Goal: Information Seeking & Learning: Learn about a topic

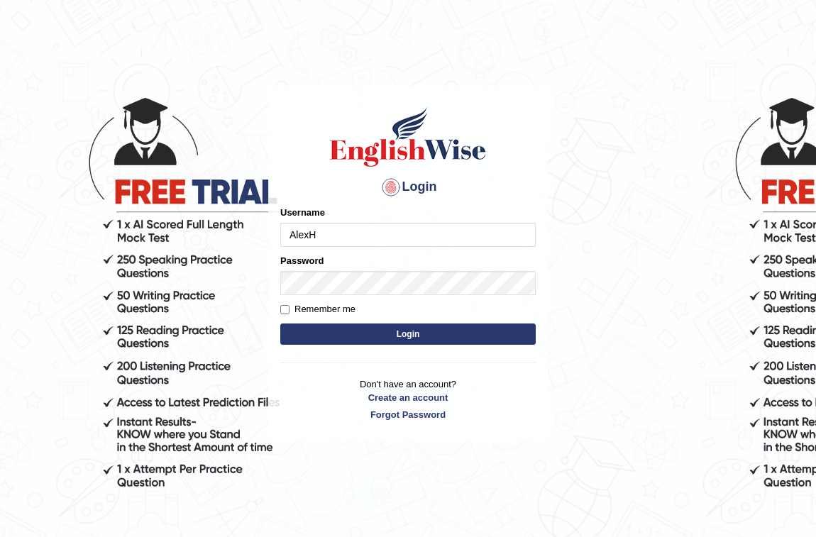
type input "AlexH"
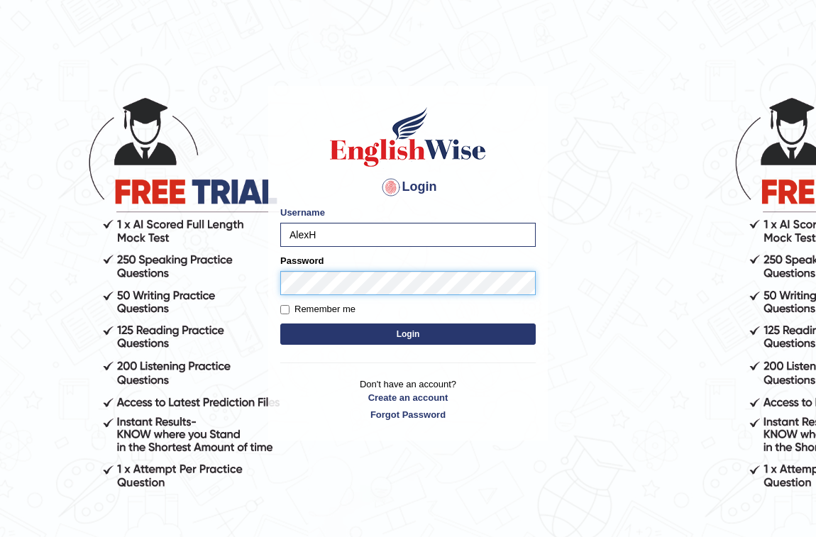
click at [280, 324] on button "Login" at bounding box center [407, 334] width 255 height 21
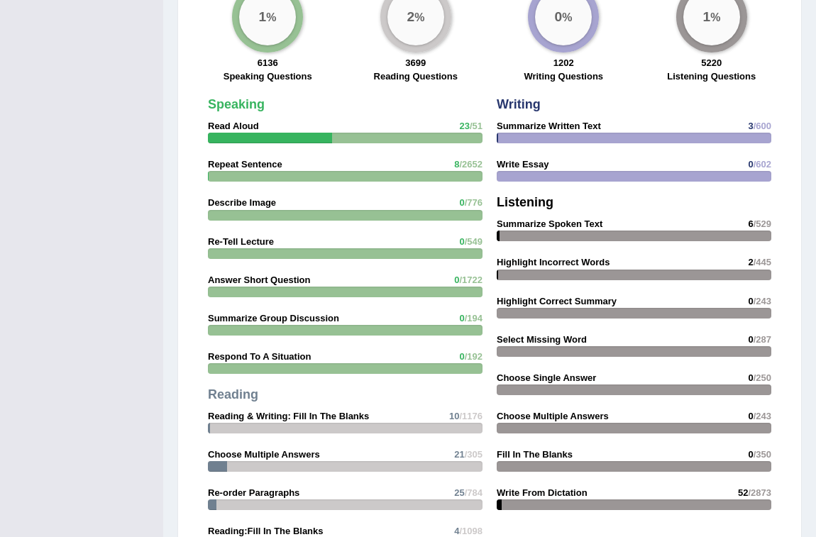
scroll to position [1188, 0]
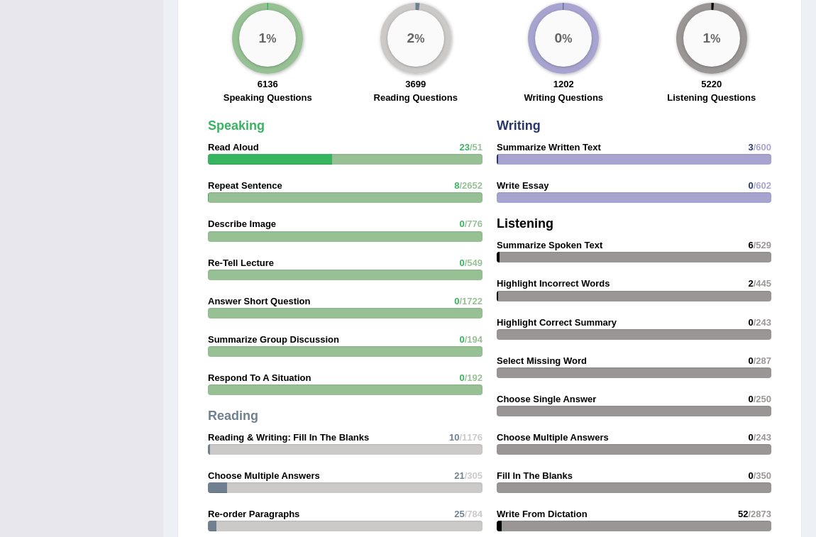
click at [248, 153] on strong "Read Aloud" at bounding box center [233, 147] width 51 height 11
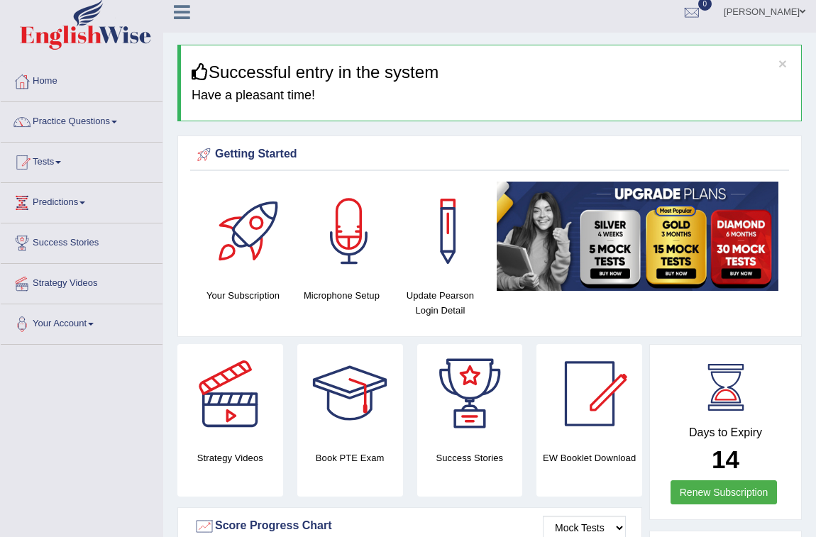
scroll to position [0, 0]
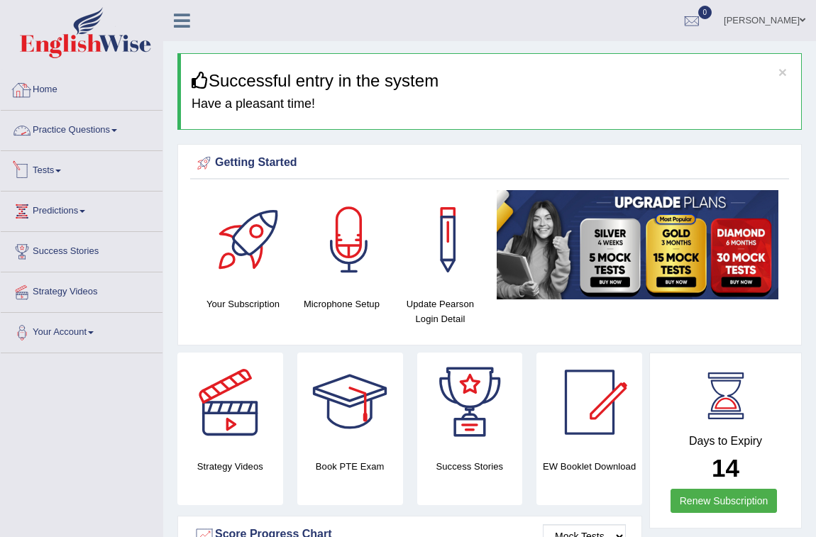
click at [84, 132] on link "Practice Questions" at bounding box center [82, 128] width 162 height 35
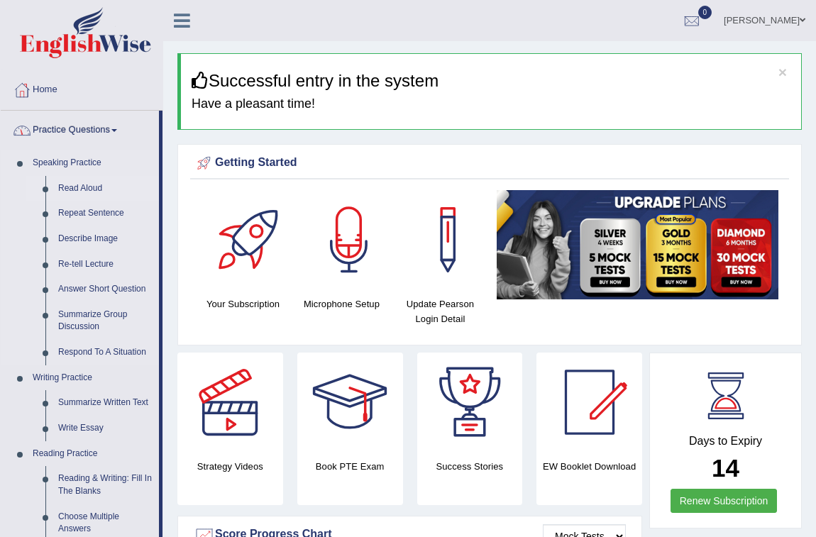
click at [75, 185] on link "Read Aloud" at bounding box center [105, 189] width 107 height 26
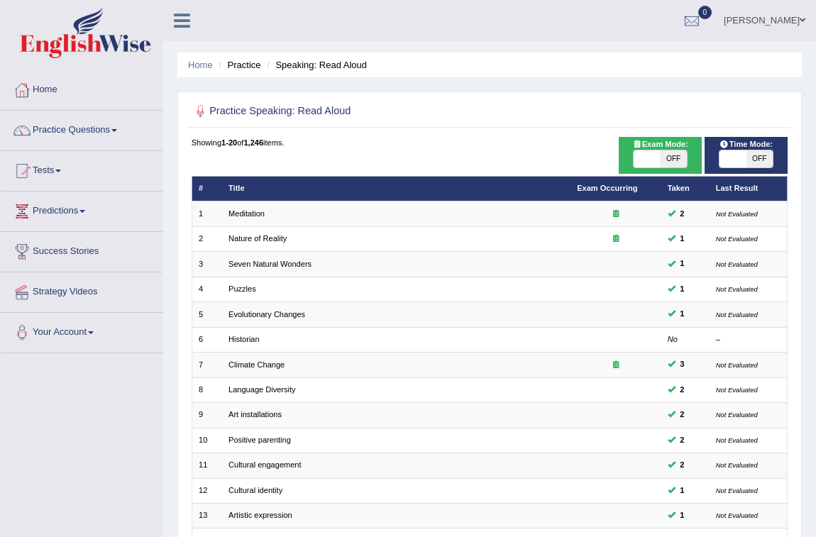
scroll to position [281, 0]
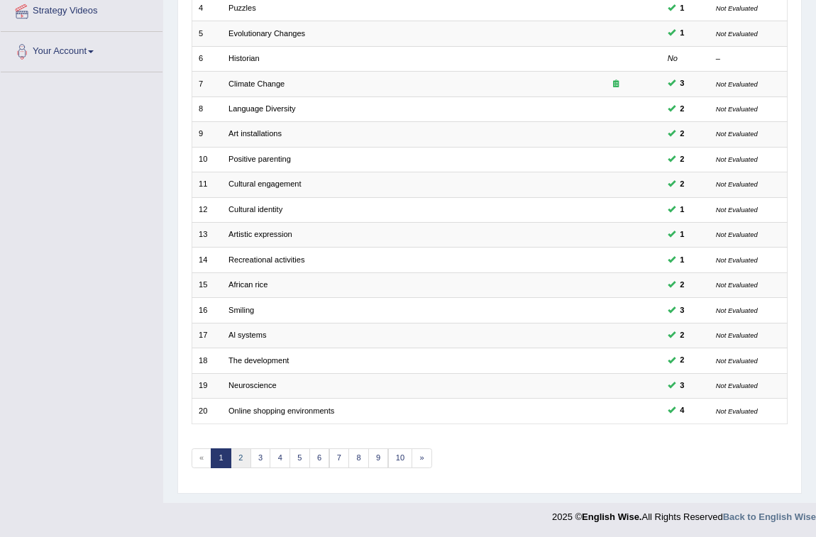
click at [243, 455] on link "2" at bounding box center [241, 459] width 21 height 20
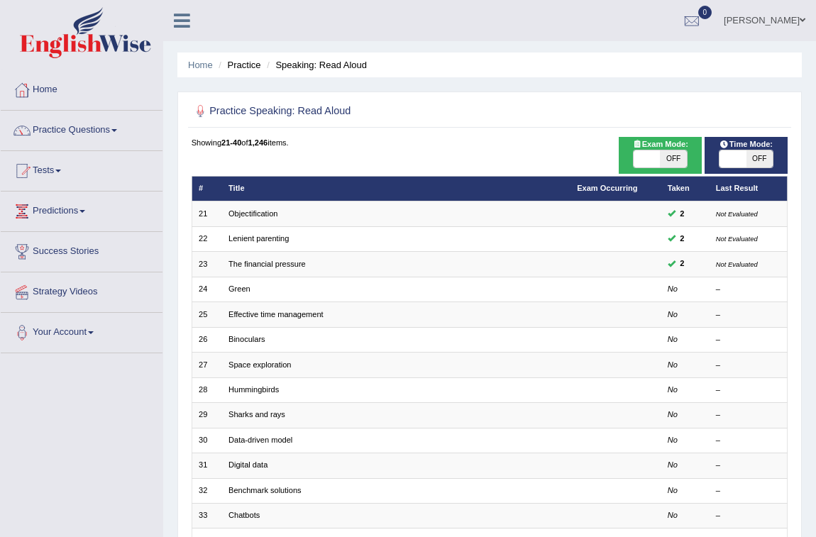
click at [671, 156] on span "OFF" at bounding box center [673, 158] width 26 height 17
checkbox input "true"
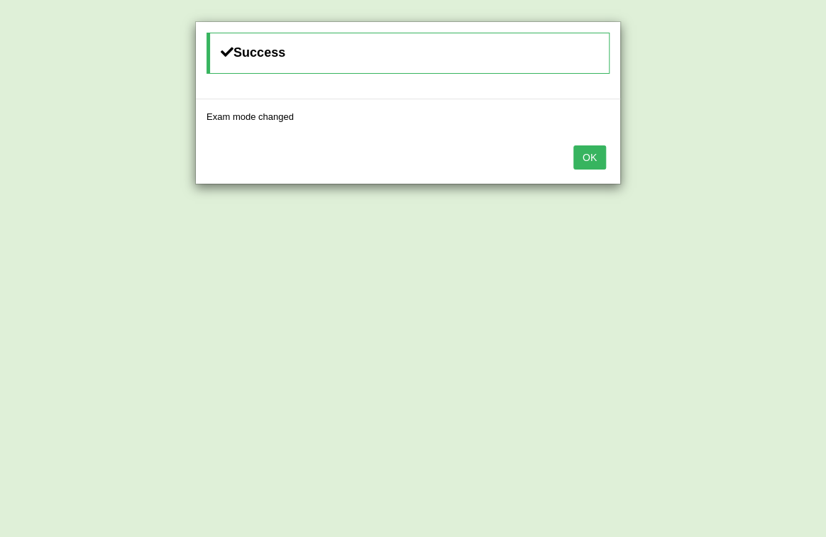
drag, startPoint x: 567, startPoint y: 157, endPoint x: 581, endPoint y: 162, distance: 15.0
click at [569, 159] on div "OK" at bounding box center [408, 159] width 424 height 50
click at [582, 162] on button "OK" at bounding box center [589, 157] width 33 height 24
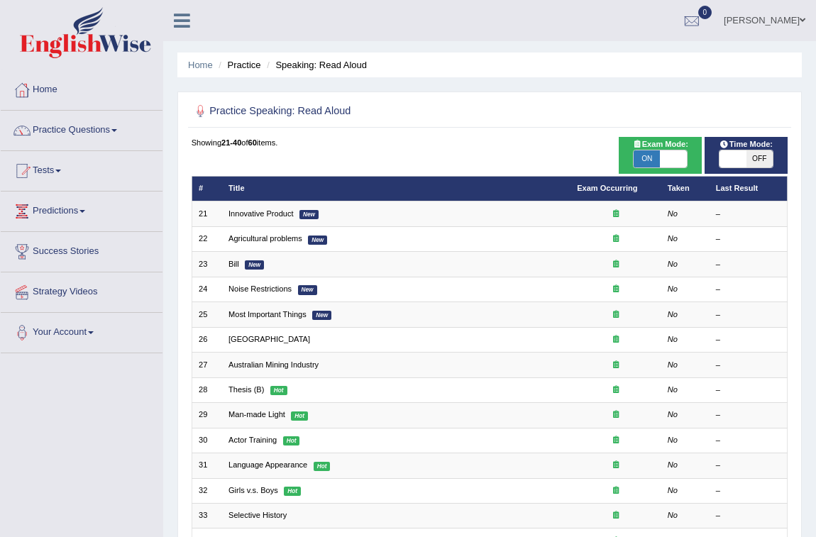
click at [759, 162] on span "OFF" at bounding box center [760, 158] width 26 height 17
checkbox input "true"
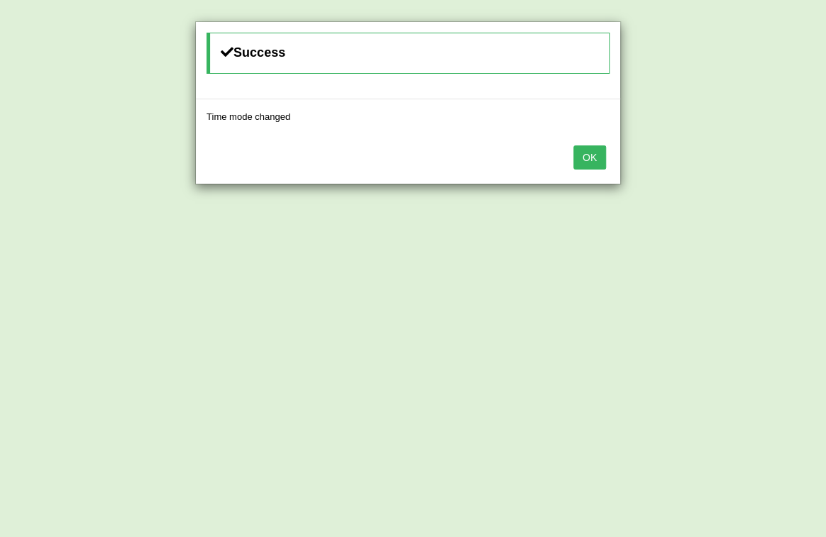
click at [595, 155] on button "OK" at bounding box center [589, 157] width 33 height 24
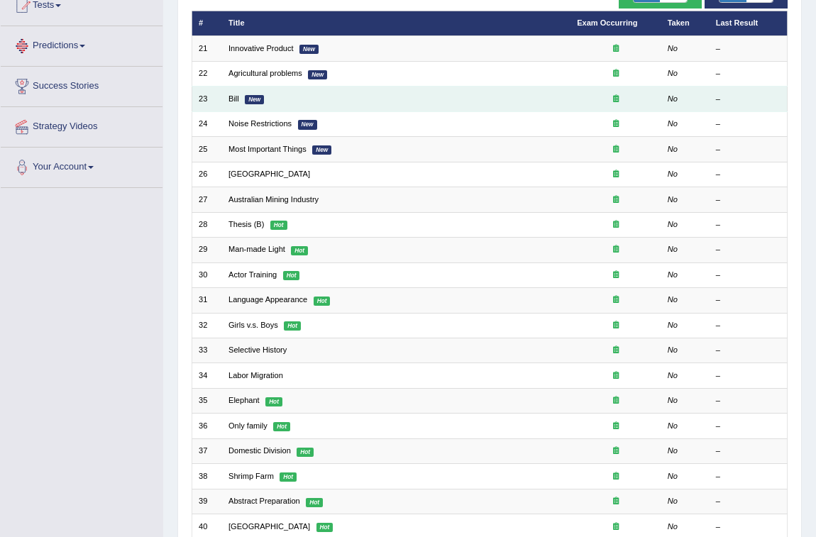
scroll to position [281, 0]
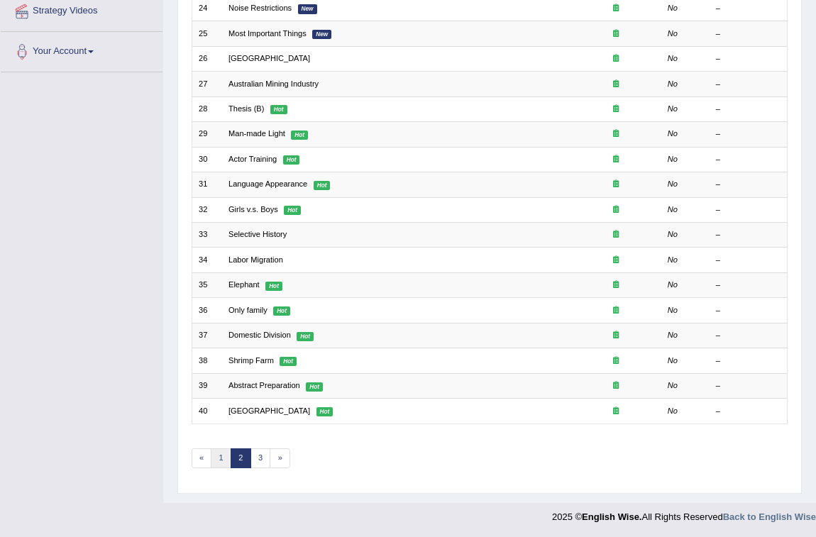
click at [220, 451] on link "1" at bounding box center [221, 459] width 21 height 20
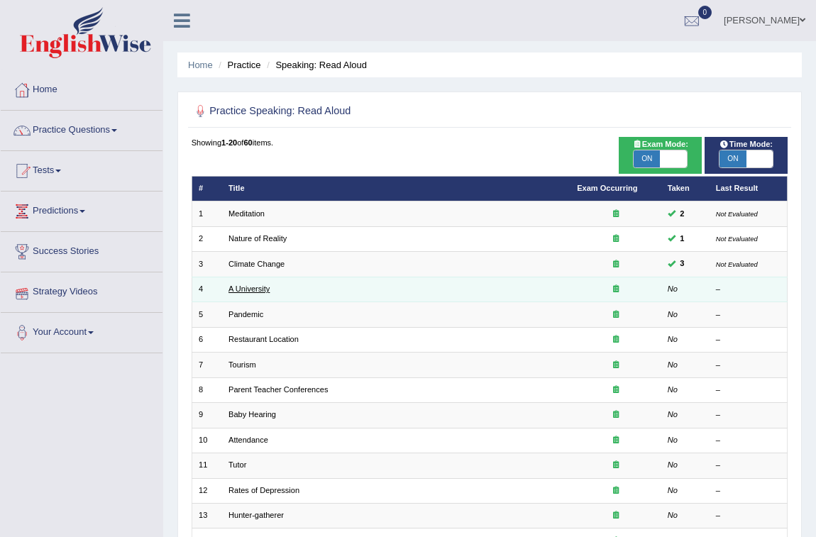
click at [255, 286] on link "A University" at bounding box center [249, 289] width 41 height 9
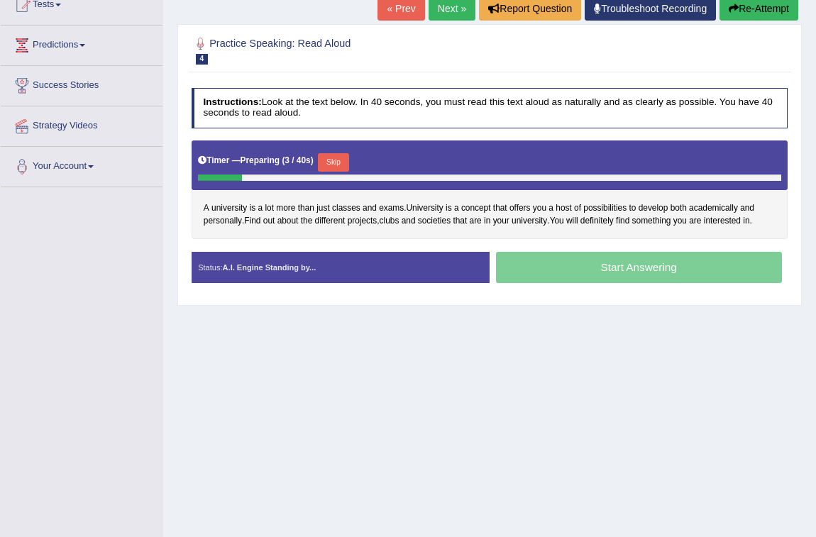
scroll to position [143, 0]
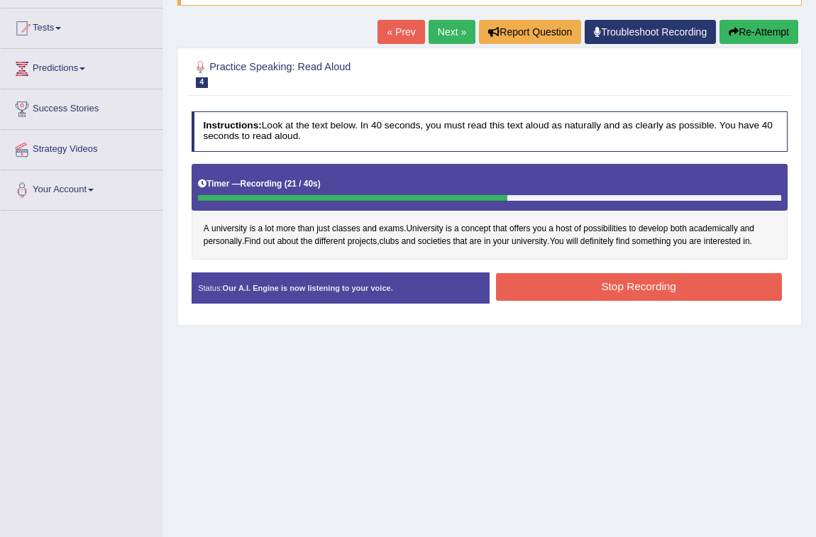
click at [686, 276] on button "Stop Recording" at bounding box center [639, 287] width 286 height 28
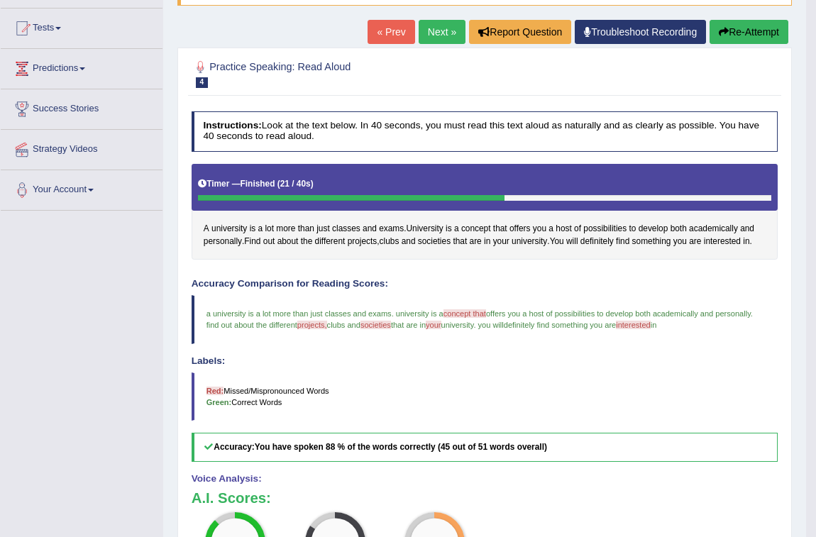
click at [651, 365] on h4 "Labels:" at bounding box center [485, 361] width 587 height 11
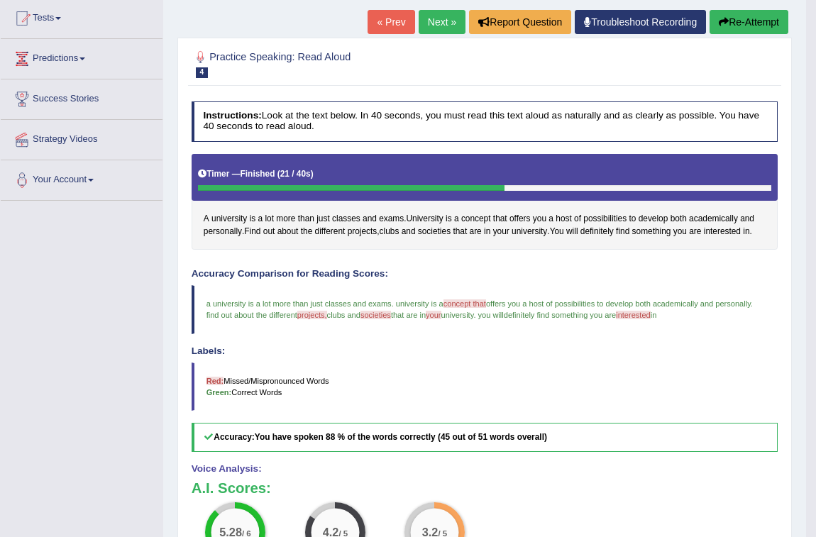
scroll to position [151, 0]
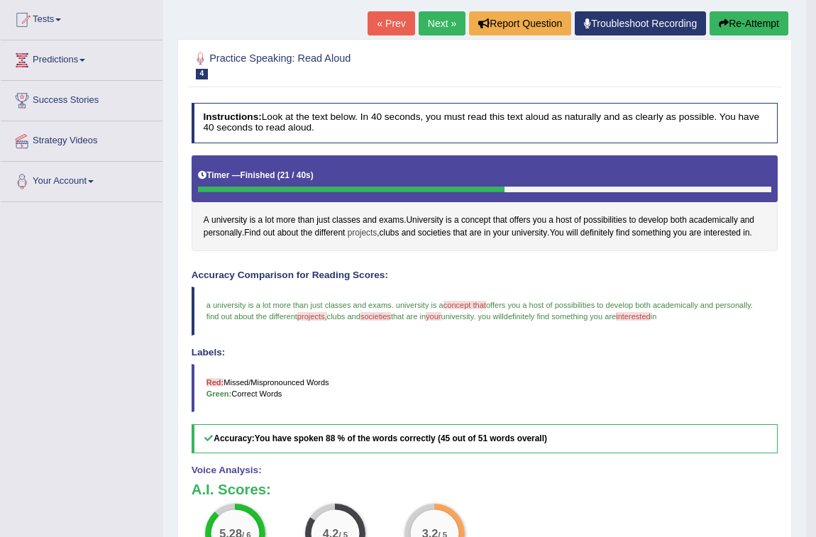
click at [370, 231] on span "projects" at bounding box center [363, 233] width 30 height 13
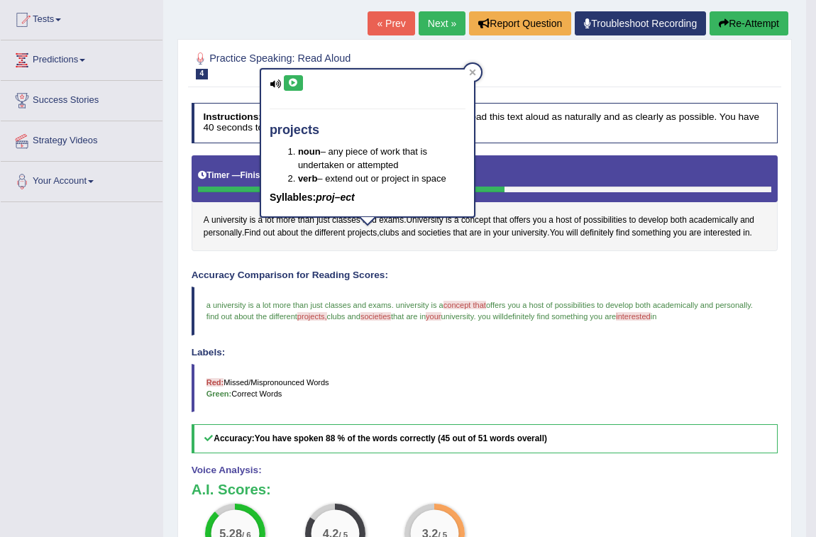
click at [292, 79] on icon at bounding box center [293, 83] width 11 height 9
click at [446, 231] on span "societies" at bounding box center [434, 233] width 33 height 13
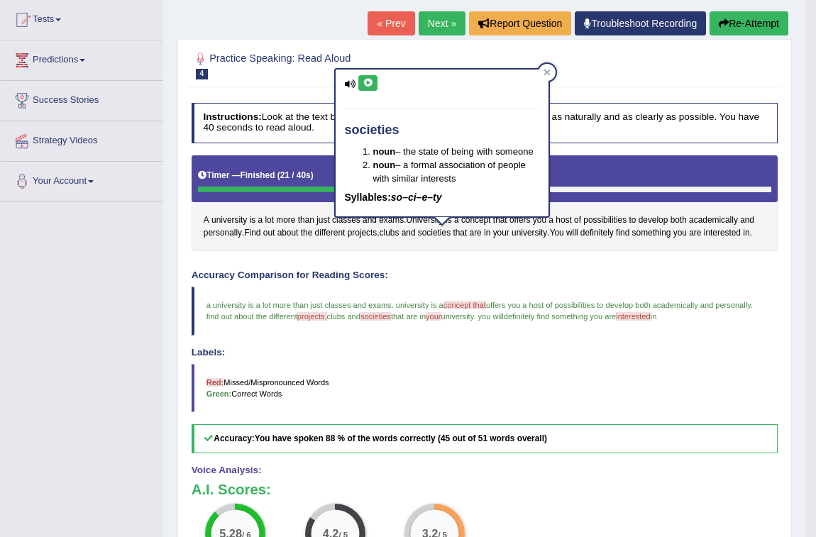
click at [360, 80] on button at bounding box center [367, 83] width 19 height 16
click at [444, 229] on span "societies" at bounding box center [434, 233] width 33 height 13
click at [365, 84] on icon at bounding box center [368, 83] width 11 height 9
click at [548, 73] on icon at bounding box center [547, 73] width 6 height 6
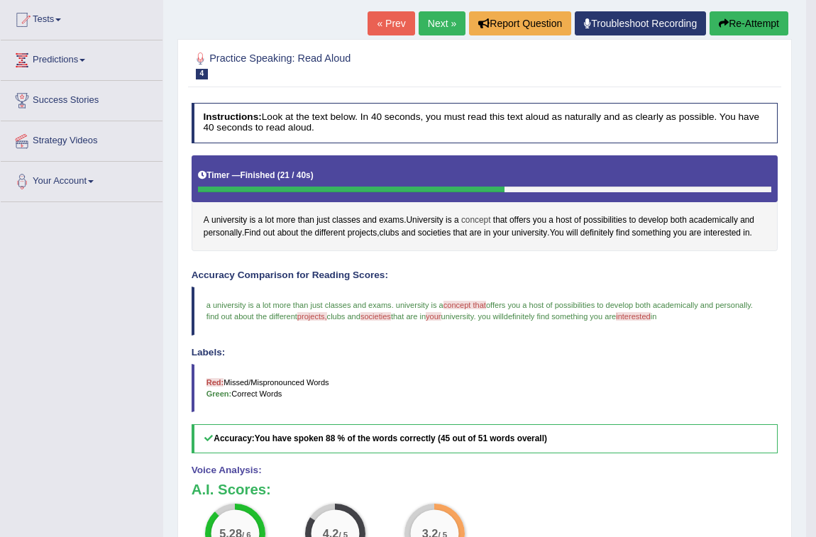
click at [478, 220] on span "concept" at bounding box center [476, 220] width 30 height 13
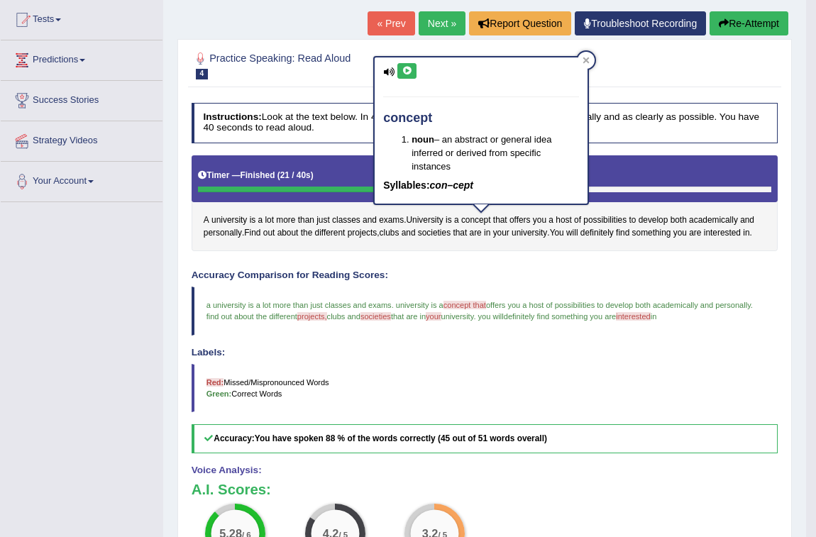
click at [407, 67] on icon at bounding box center [407, 71] width 11 height 9
click at [588, 55] on div at bounding box center [586, 60] width 17 height 17
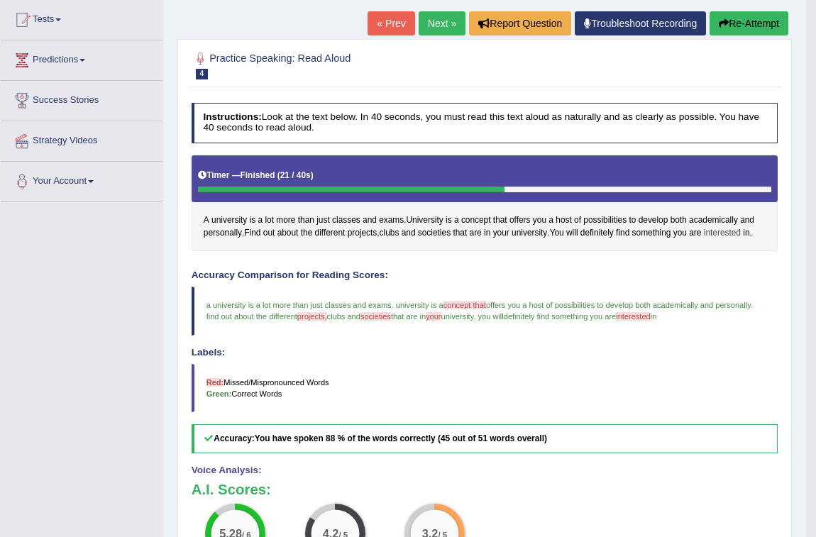
click at [728, 231] on span "interested" at bounding box center [722, 233] width 37 height 13
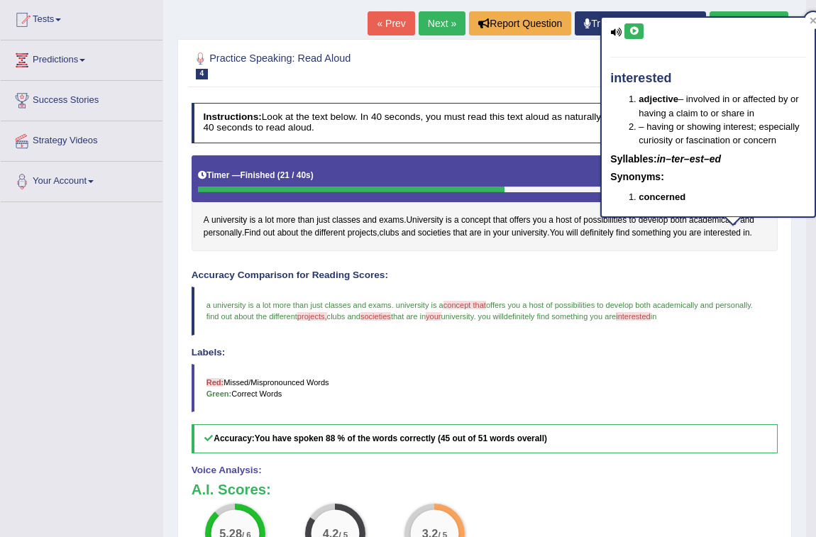
click at [638, 34] on icon at bounding box center [634, 31] width 11 height 9
click at [808, 17] on div at bounding box center [813, 20] width 17 height 17
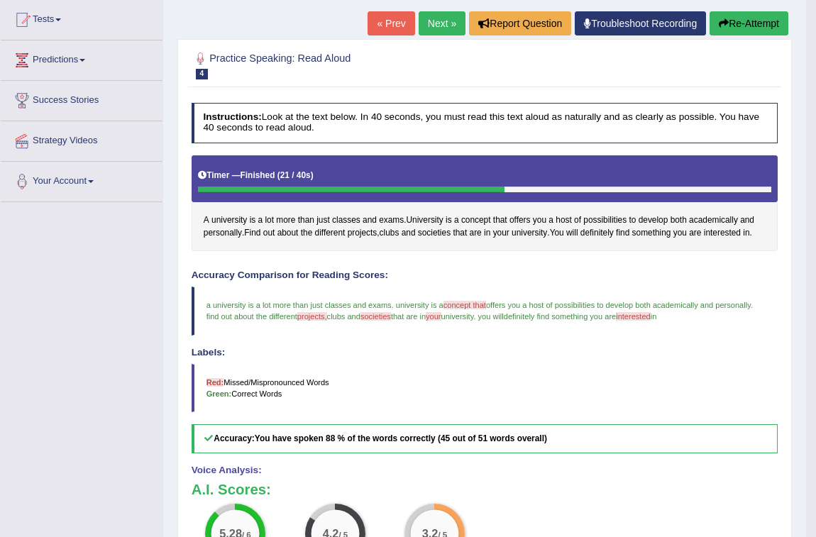
click at [754, 21] on button "Re-Attempt" at bounding box center [749, 23] width 79 height 24
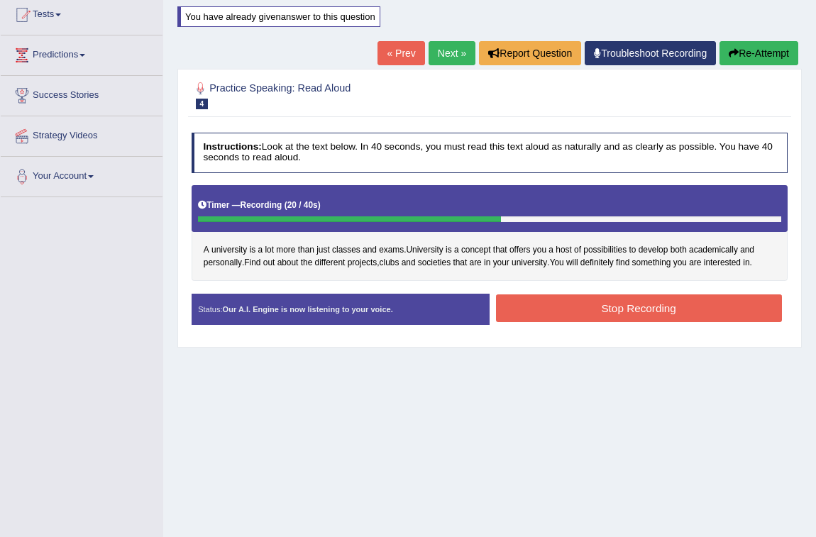
click at [611, 312] on button "Stop Recording" at bounding box center [639, 309] width 286 height 28
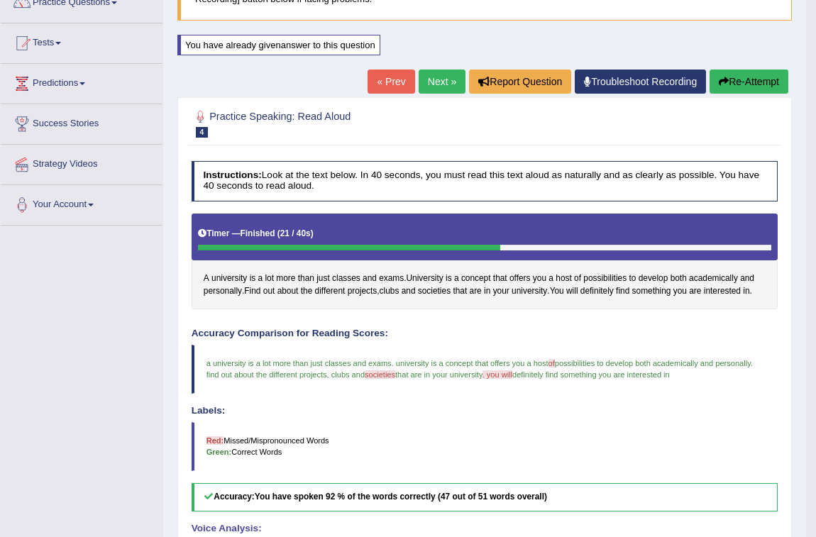
scroll to position [121, 0]
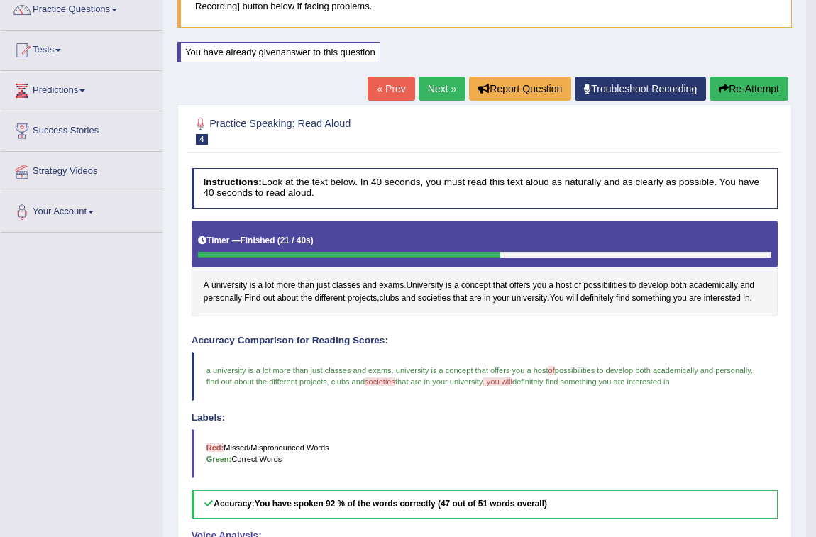
click at [427, 93] on link "Next »" at bounding box center [442, 89] width 47 height 24
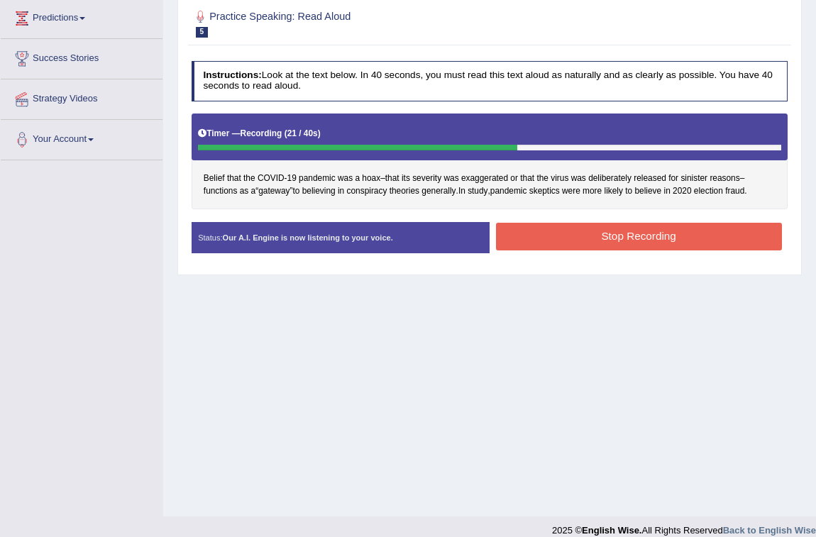
click at [721, 234] on button "Stop Recording" at bounding box center [639, 237] width 286 height 28
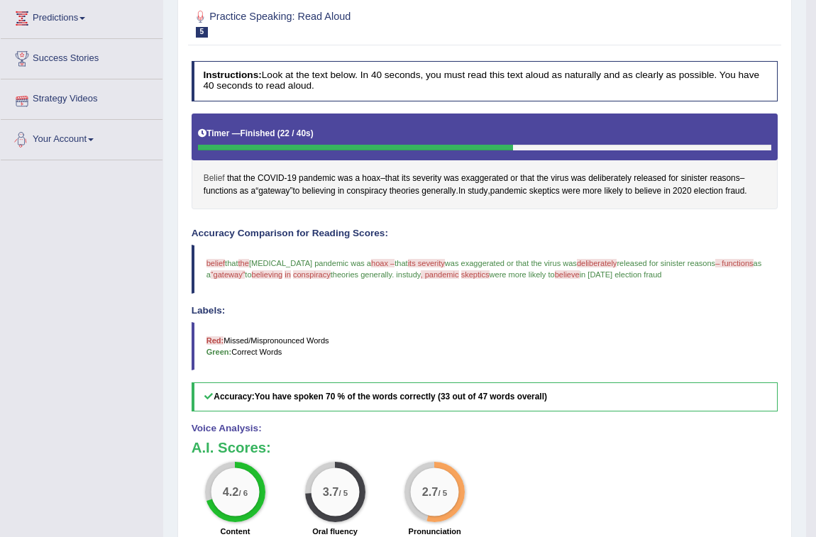
click at [213, 174] on span "Belief" at bounding box center [214, 178] width 21 height 13
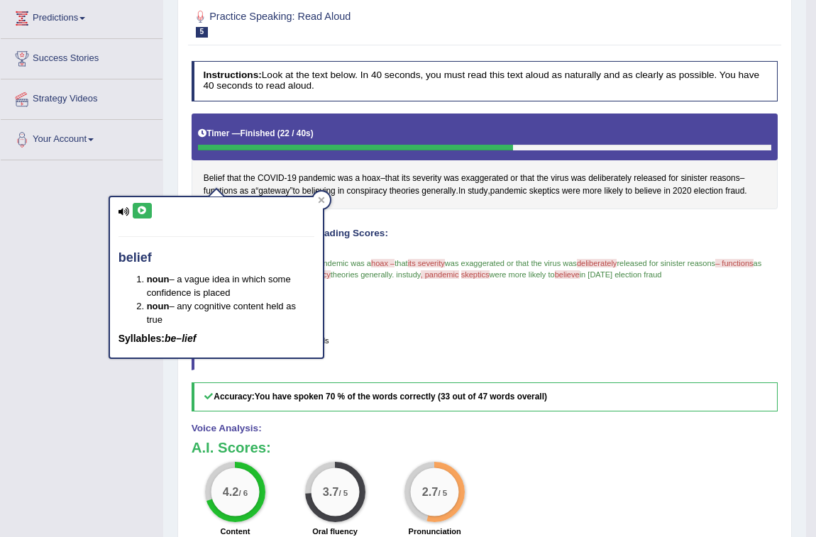
click at [137, 207] on icon at bounding box center [142, 211] width 11 height 9
click at [137, 208] on icon at bounding box center [142, 211] width 11 height 9
click at [139, 207] on icon at bounding box center [142, 211] width 11 height 9
click at [137, 199] on div "belief noun – a vague idea in which some confidence is placed noun – any cognit…" at bounding box center [216, 277] width 213 height 160
click at [138, 207] on icon at bounding box center [142, 211] width 11 height 9
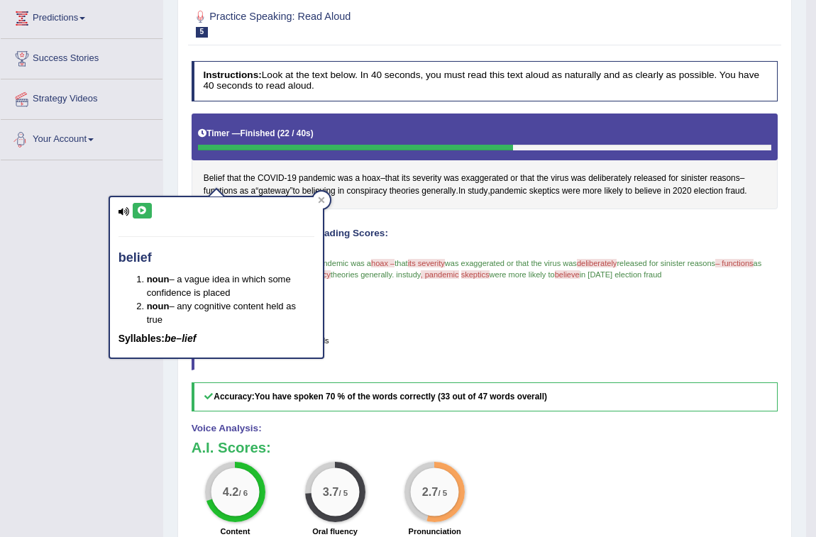
click at [421, 272] on span "study" at bounding box center [411, 274] width 18 height 9
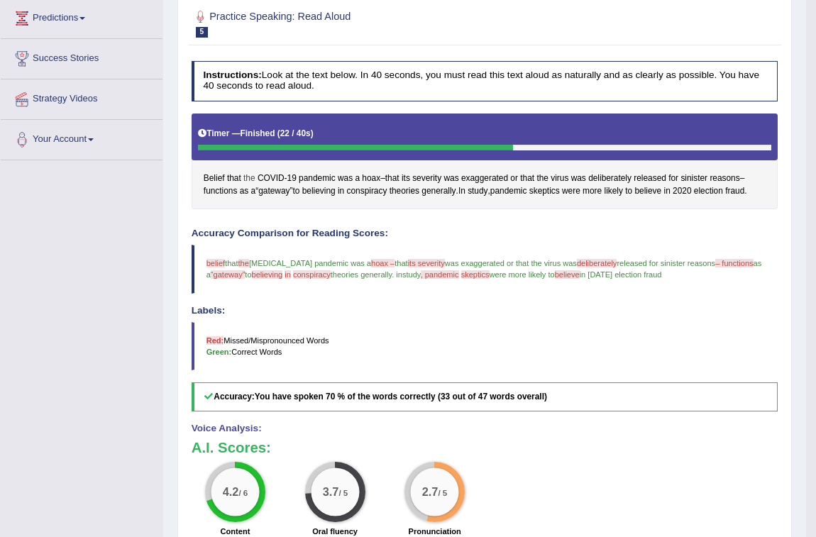
click at [248, 177] on span "the" at bounding box center [249, 178] width 12 height 13
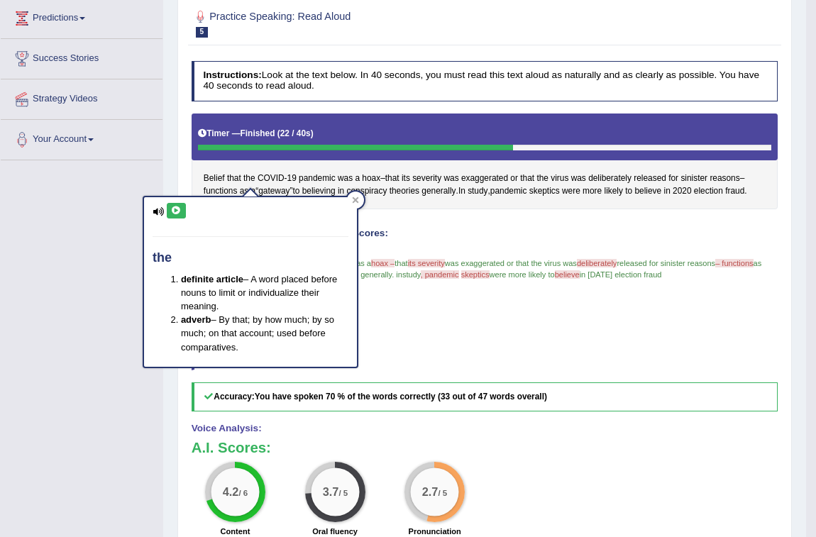
click at [180, 207] on icon at bounding box center [176, 211] width 11 height 9
click at [353, 201] on icon at bounding box center [356, 200] width 6 height 6
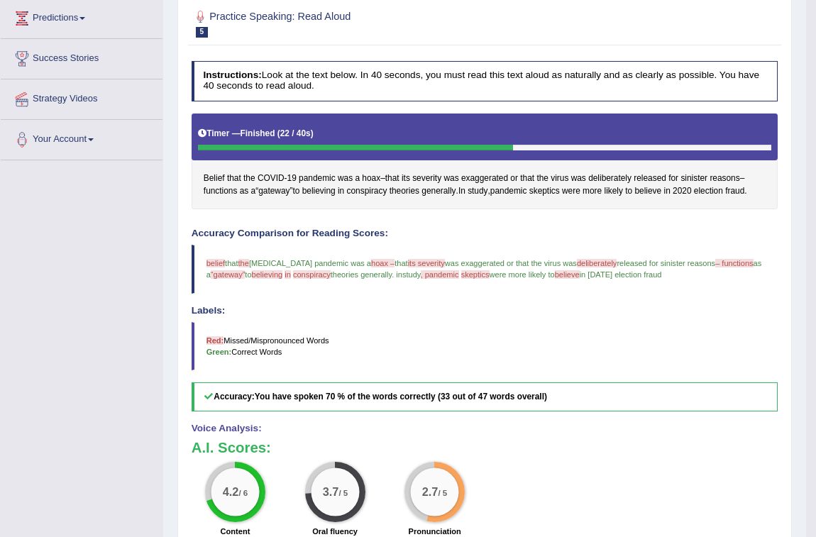
click at [371, 261] on span "hoax –" at bounding box center [382, 263] width 23 height 9
click at [371, 175] on span "hoax" at bounding box center [371, 178] width 18 height 13
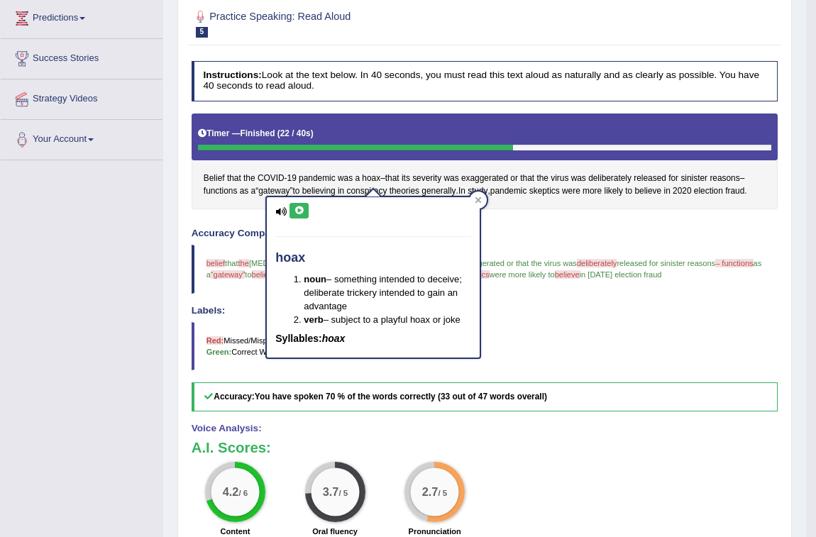
click at [304, 207] on button at bounding box center [299, 211] width 19 height 16
click at [480, 197] on icon at bounding box center [478, 200] width 6 height 6
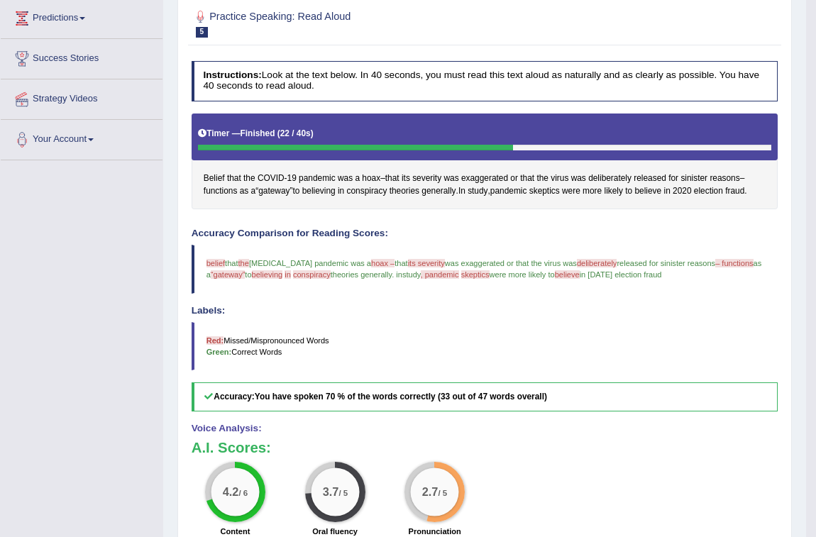
click at [417, 261] on span "its severity" at bounding box center [426, 263] width 37 height 9
click at [440, 175] on span "severity" at bounding box center [426, 178] width 29 height 13
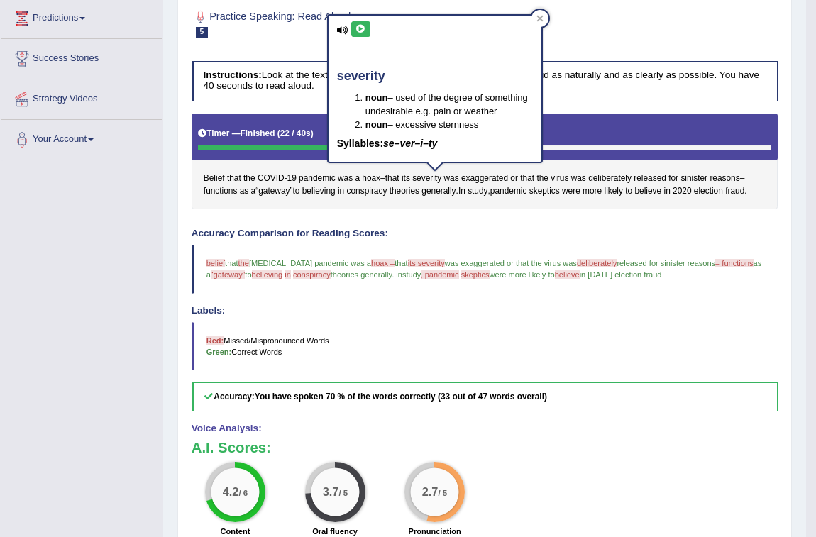
click at [362, 25] on icon at bounding box center [361, 29] width 11 height 9
click at [605, 178] on span "deliberately" at bounding box center [609, 178] width 43 height 13
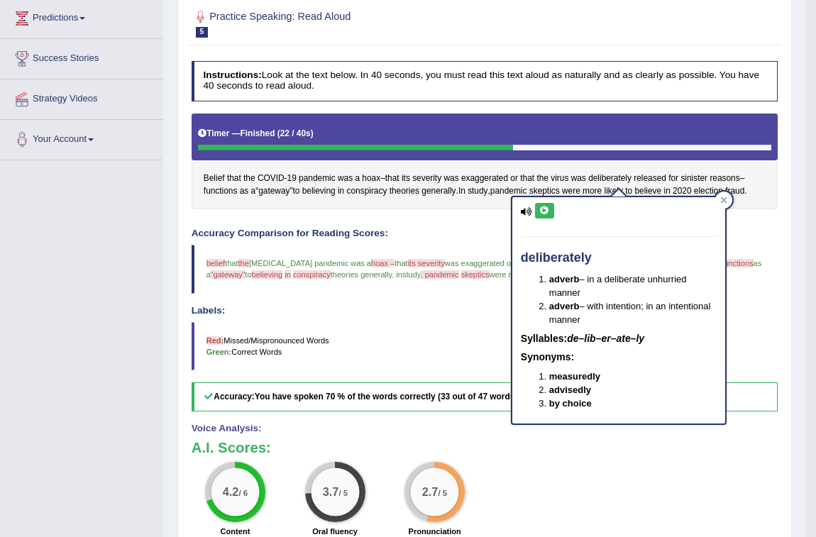
click at [545, 207] on icon at bounding box center [544, 211] width 11 height 9
click at [535, 208] on button at bounding box center [544, 211] width 19 height 16
click at [725, 199] on icon at bounding box center [723, 200] width 7 height 7
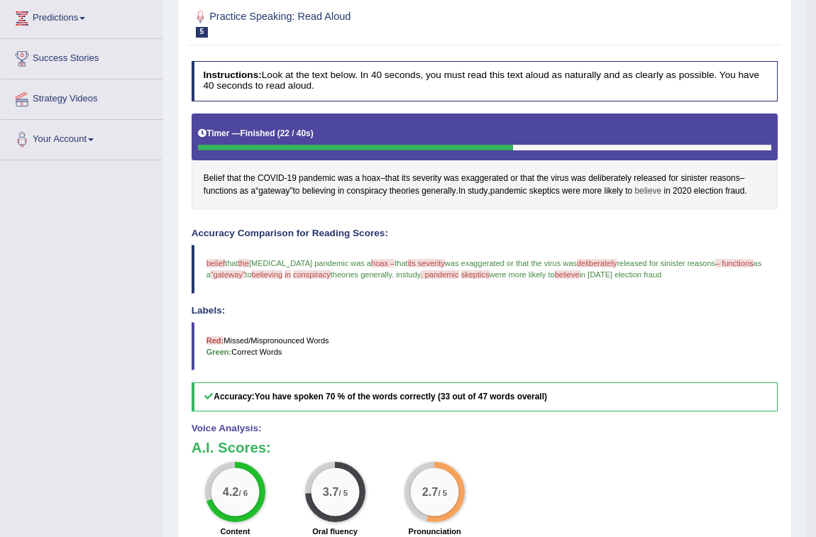
click at [661, 188] on span "believe" at bounding box center [647, 191] width 27 height 13
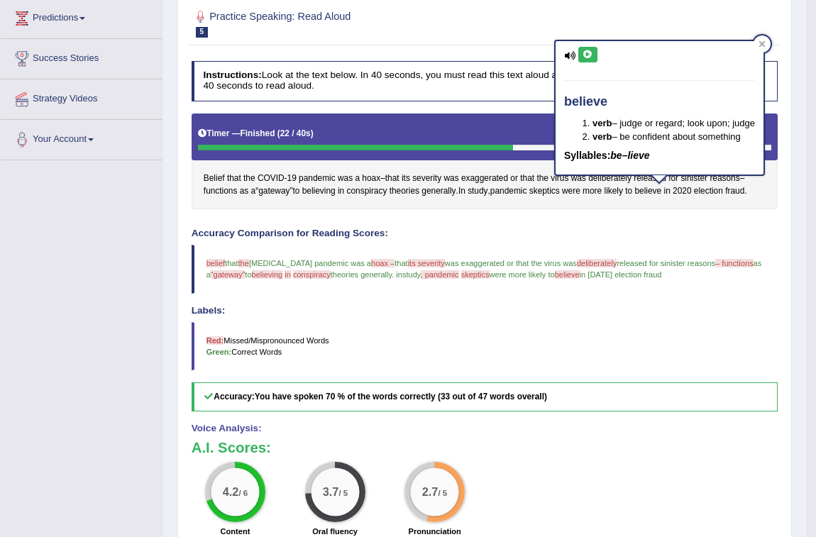
click at [587, 51] on icon at bounding box center [588, 54] width 11 height 9
click at [231, 187] on span "functions" at bounding box center [221, 191] width 34 height 13
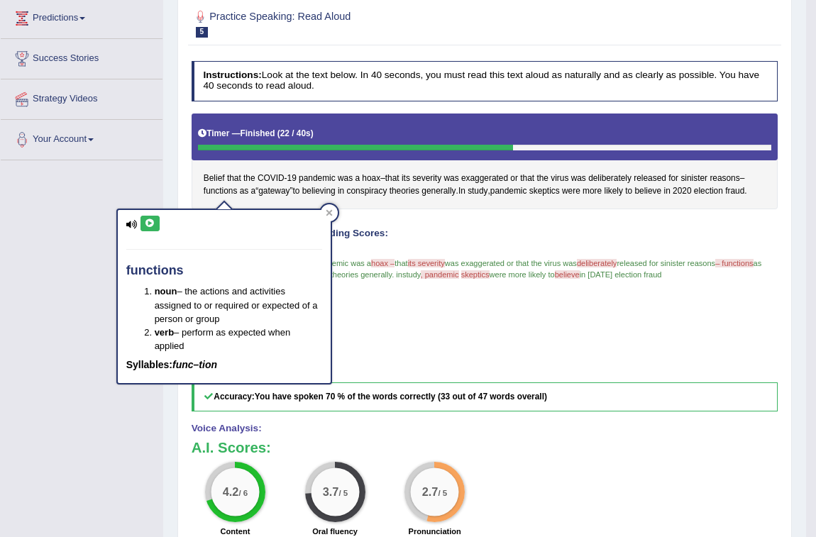
click at [151, 222] on icon at bounding box center [150, 223] width 11 height 9
click at [326, 211] on icon at bounding box center [329, 212] width 7 height 7
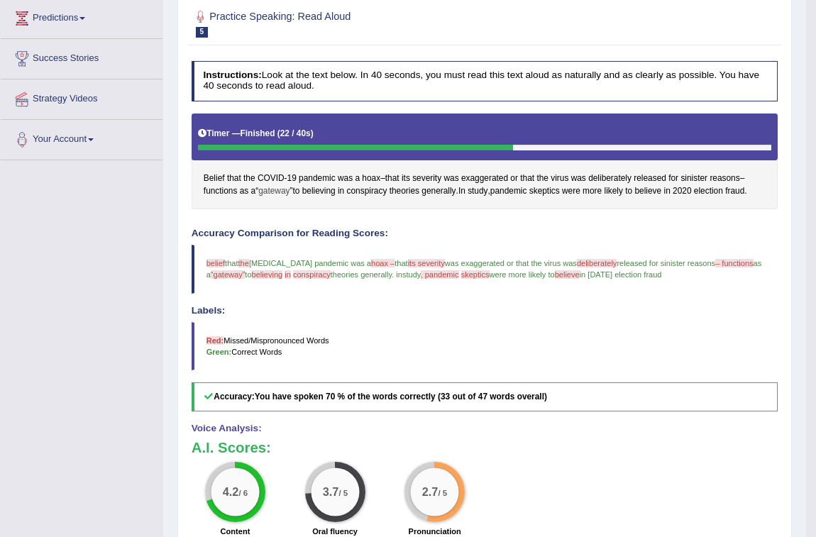
click at [281, 186] on span "gateway" at bounding box center [273, 191] width 31 height 13
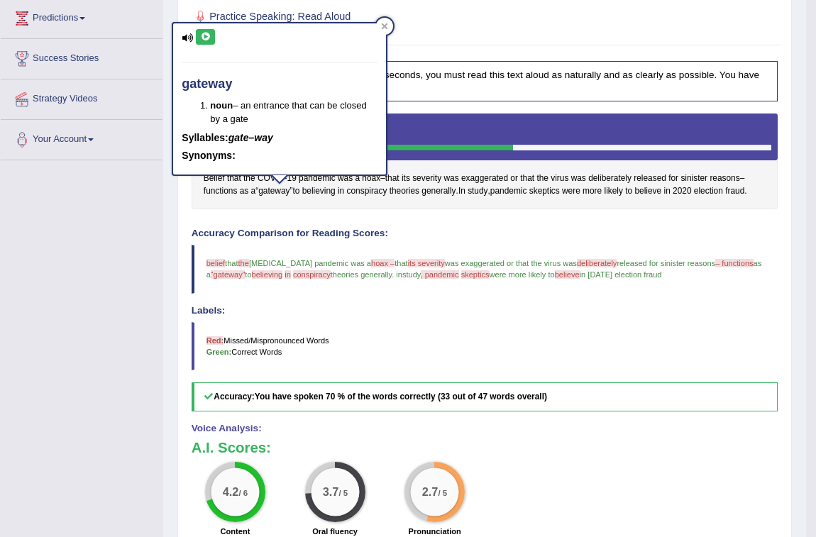
click at [203, 30] on button at bounding box center [205, 37] width 19 height 16
click at [204, 33] on icon at bounding box center [205, 37] width 11 height 9
click at [389, 23] on div at bounding box center [384, 26] width 17 height 17
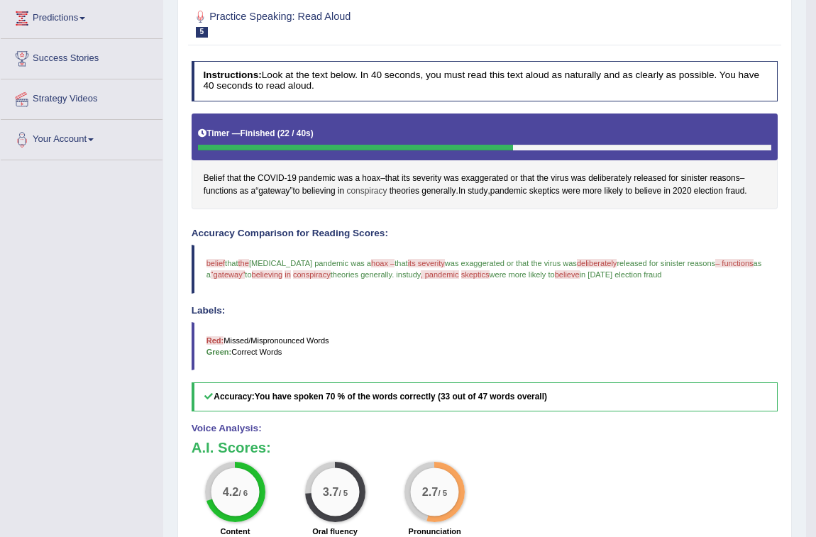
click at [368, 190] on span "conspiracy" at bounding box center [367, 191] width 40 height 13
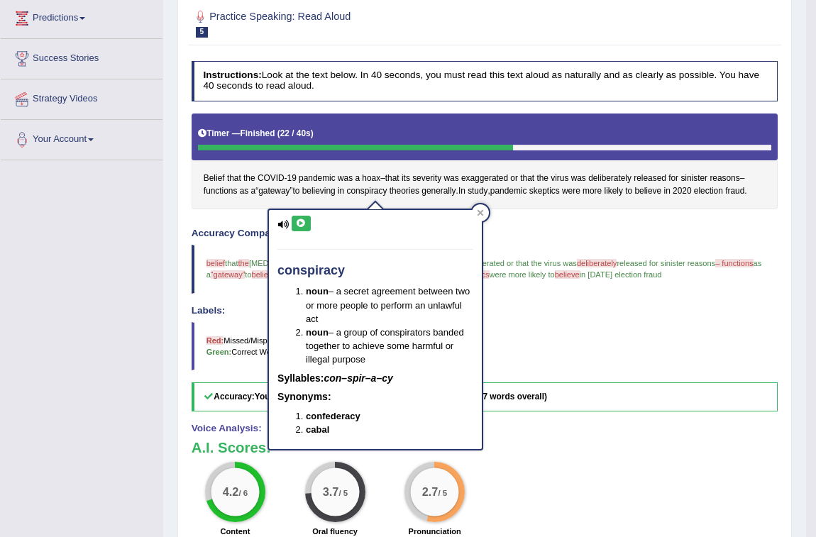
click at [302, 219] on icon at bounding box center [301, 223] width 11 height 9
click at [480, 204] on div at bounding box center [480, 212] width 17 height 17
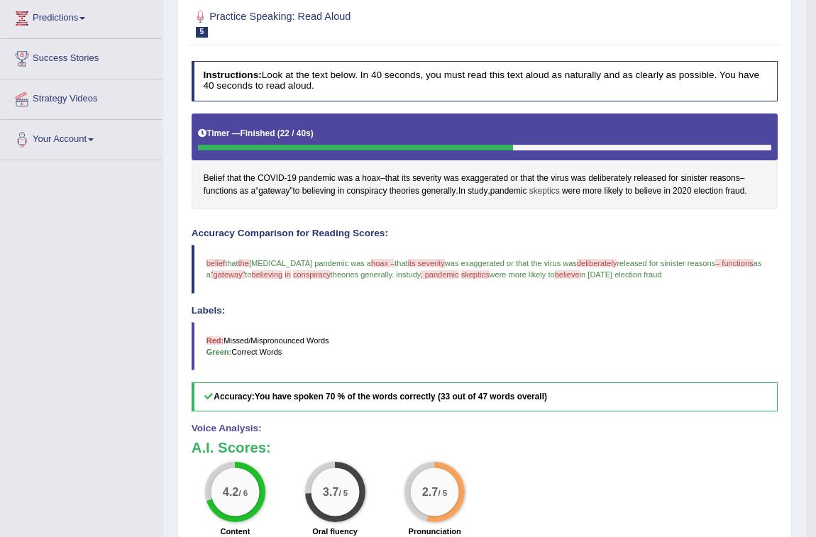
click at [552, 192] on span "skeptics" at bounding box center [544, 191] width 31 height 13
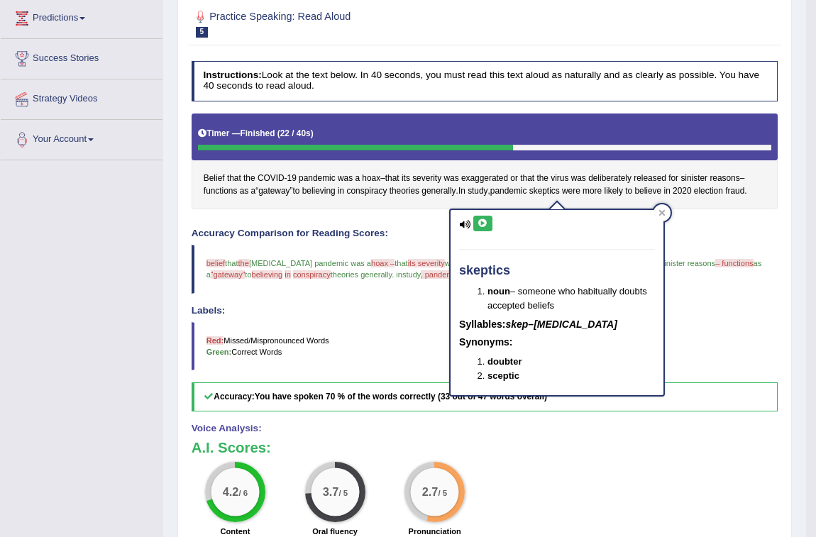
click at [483, 219] on icon at bounding box center [483, 223] width 11 height 9
click at [484, 216] on button at bounding box center [482, 224] width 19 height 16
click at [486, 216] on button at bounding box center [482, 224] width 19 height 16
click at [487, 216] on button at bounding box center [482, 224] width 19 height 16
click at [664, 211] on icon at bounding box center [662, 212] width 7 height 7
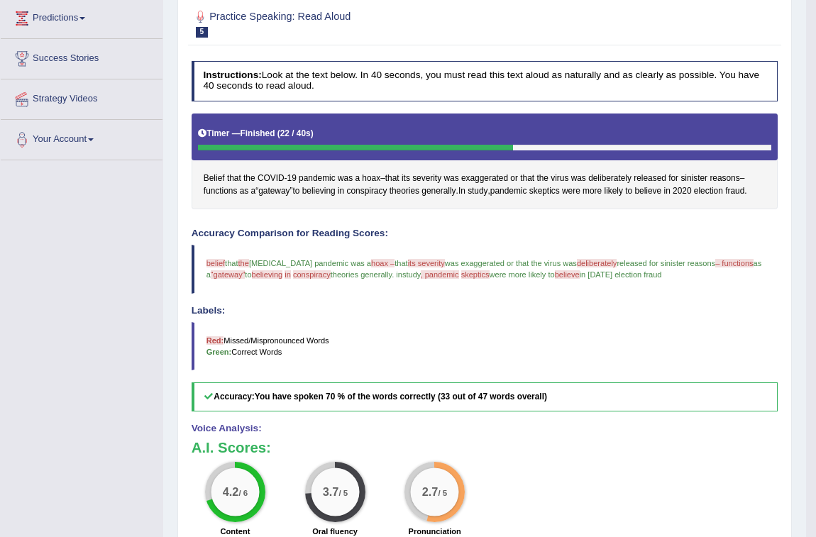
click at [446, 272] on span ", pandemic" at bounding box center [440, 274] width 38 height 9
click at [518, 189] on span "pandemic" at bounding box center [508, 191] width 37 height 13
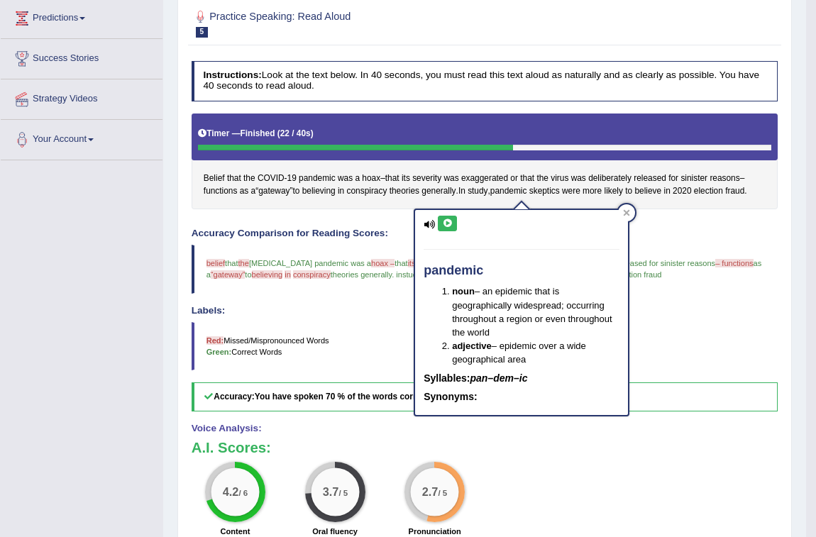
click at [443, 220] on icon at bounding box center [447, 223] width 11 height 9
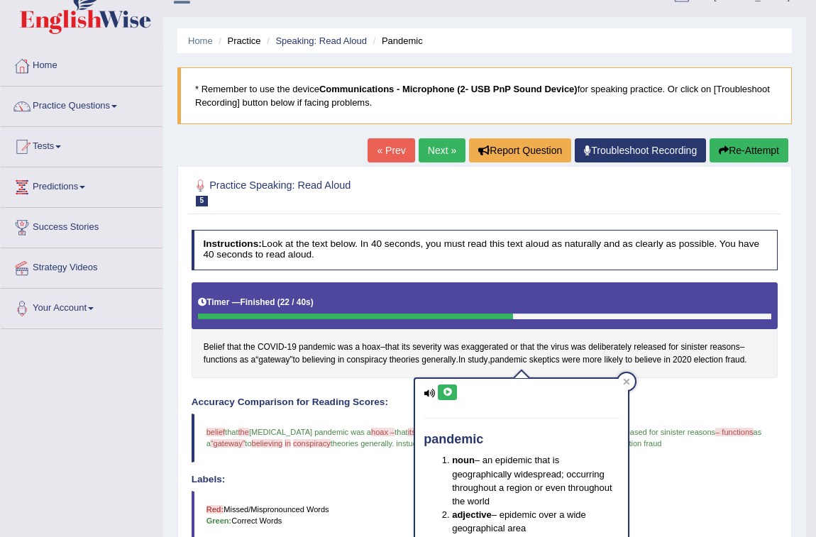
scroll to position [22, 0]
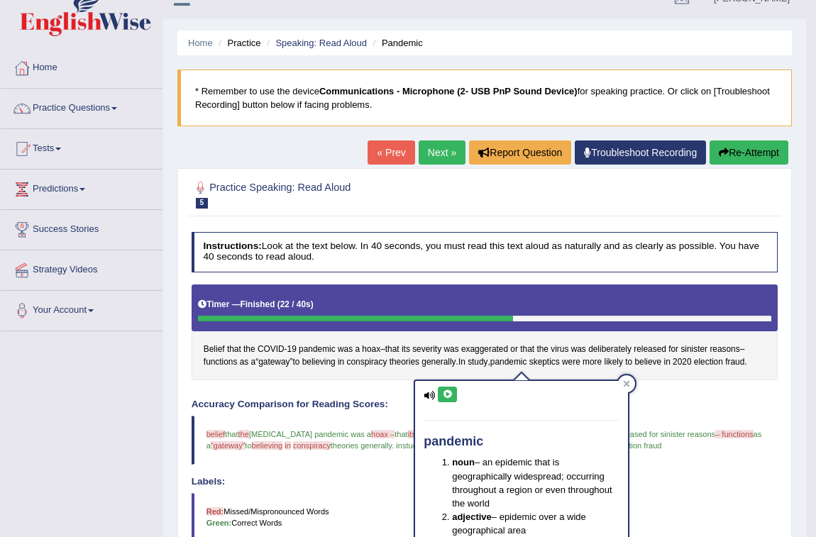
click at [762, 151] on button "Re-Attempt" at bounding box center [749, 153] width 79 height 24
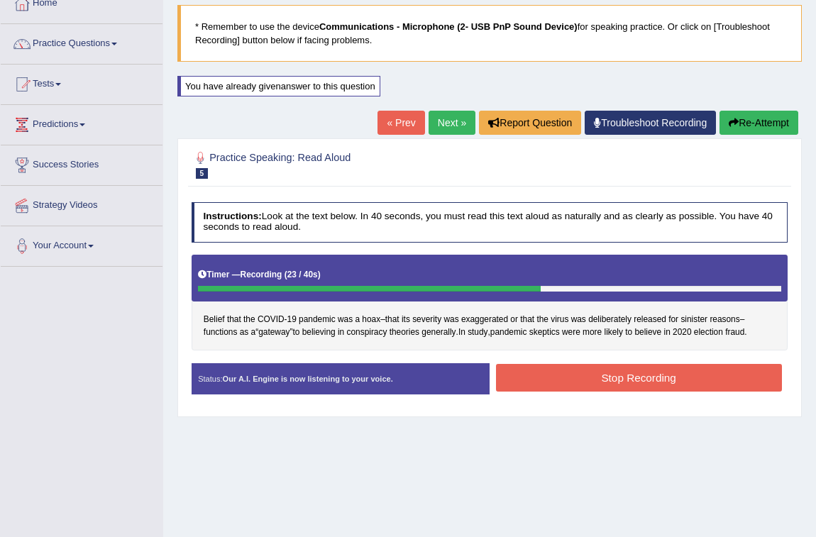
click at [655, 377] on button "Stop Recording" at bounding box center [639, 378] width 286 height 28
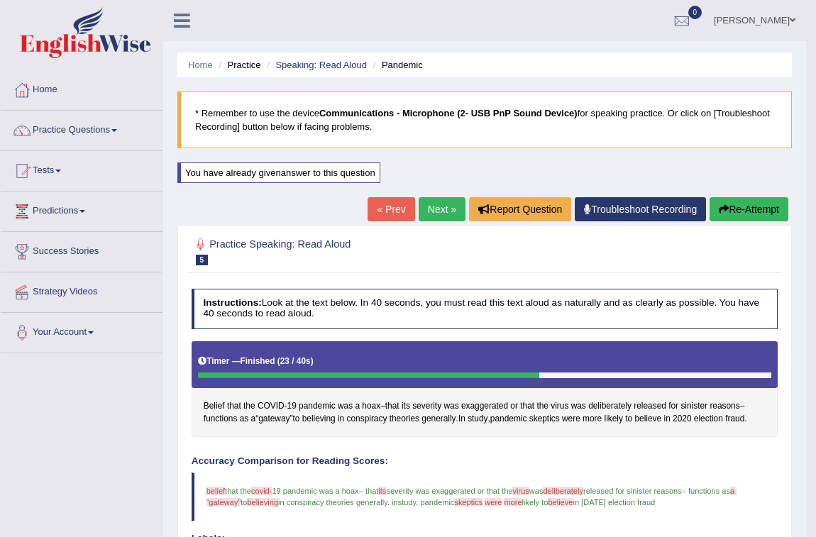
click at [443, 210] on link "Next »" at bounding box center [442, 209] width 47 height 24
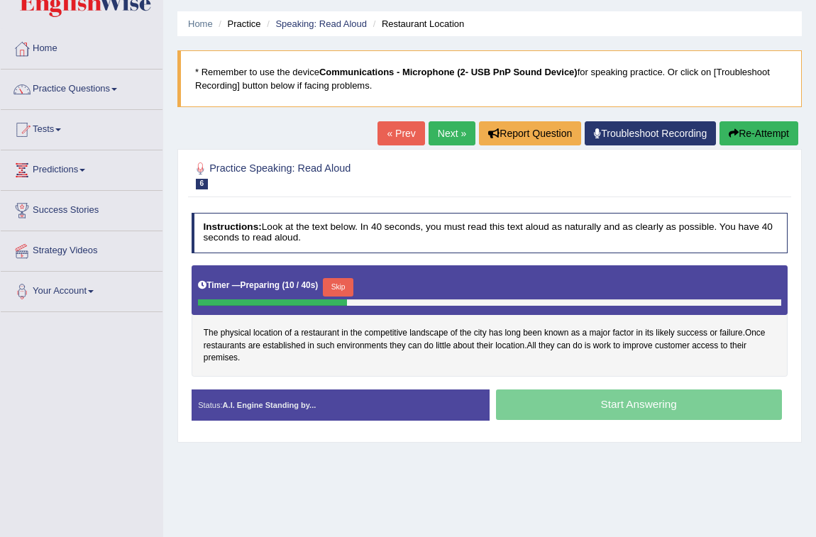
scroll to position [64, 0]
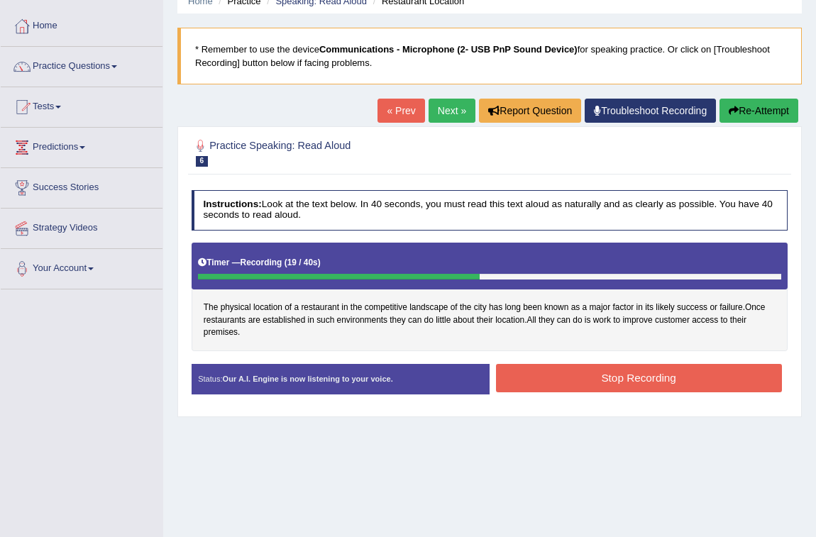
click at [689, 385] on button "Stop Recording" at bounding box center [639, 378] width 286 height 28
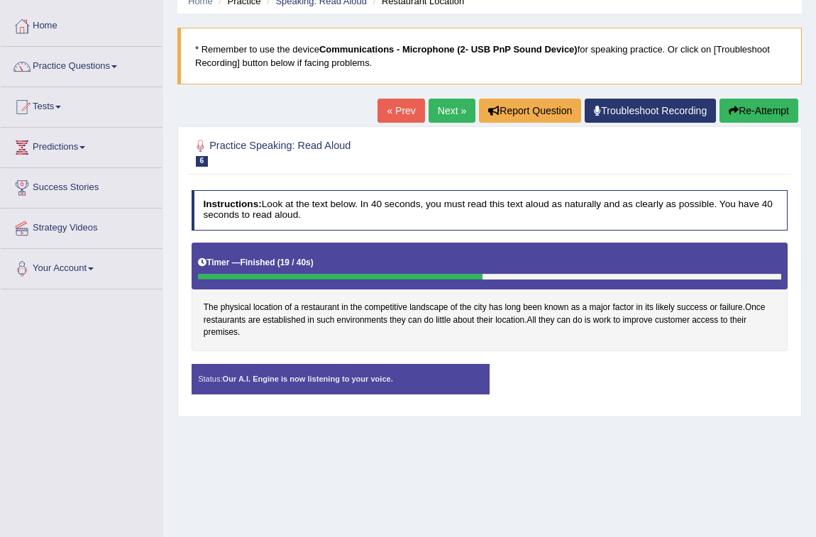
click at [689, 385] on div "Status: Our A.I. Engine is now listening to your voice. Start Answering Stop Re…" at bounding box center [490, 385] width 597 height 43
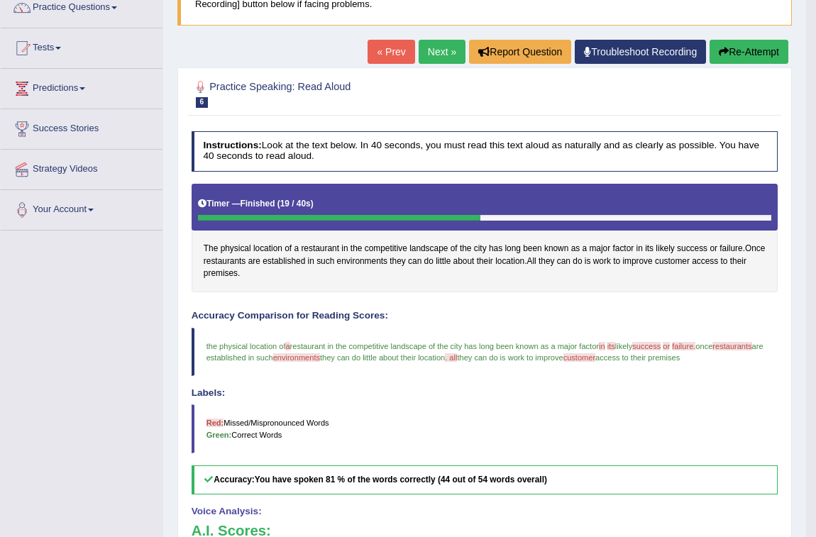
scroll to position [128, 0]
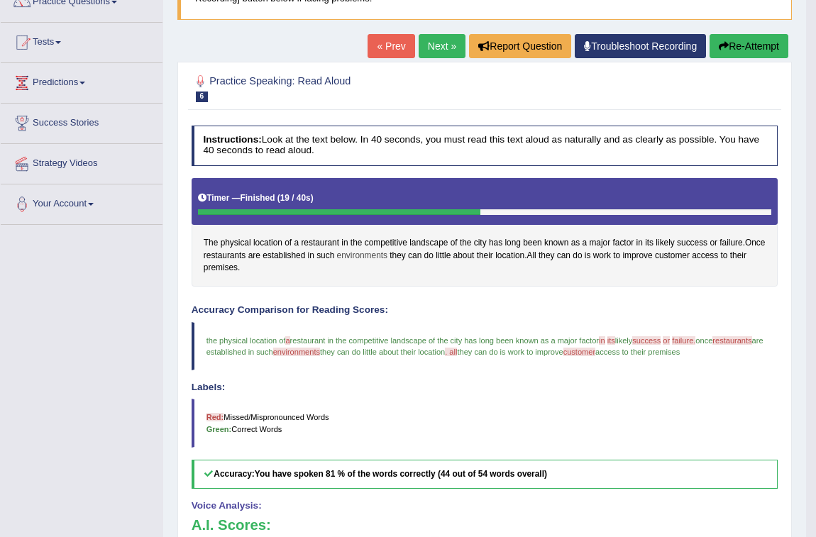
click at [378, 255] on span "environments" at bounding box center [362, 256] width 50 height 13
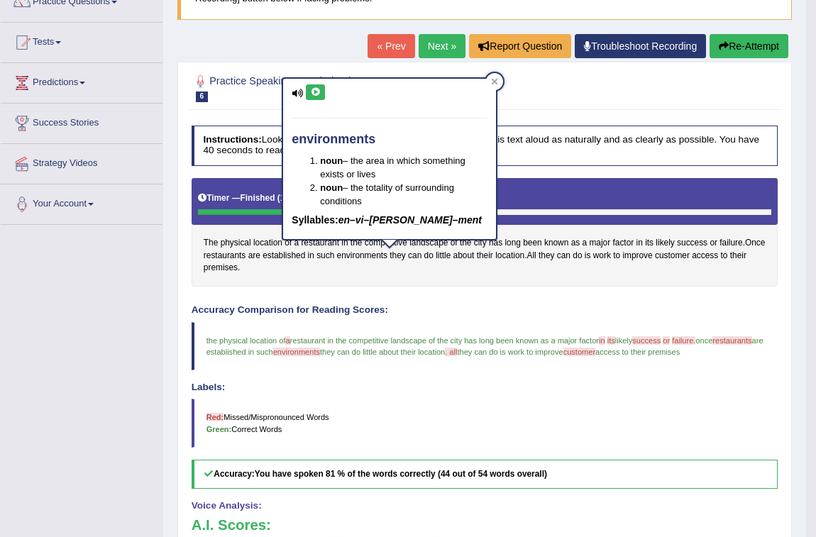
click at [312, 92] on icon at bounding box center [315, 92] width 11 height 9
click at [245, 255] on span "restaurants" at bounding box center [225, 256] width 42 height 13
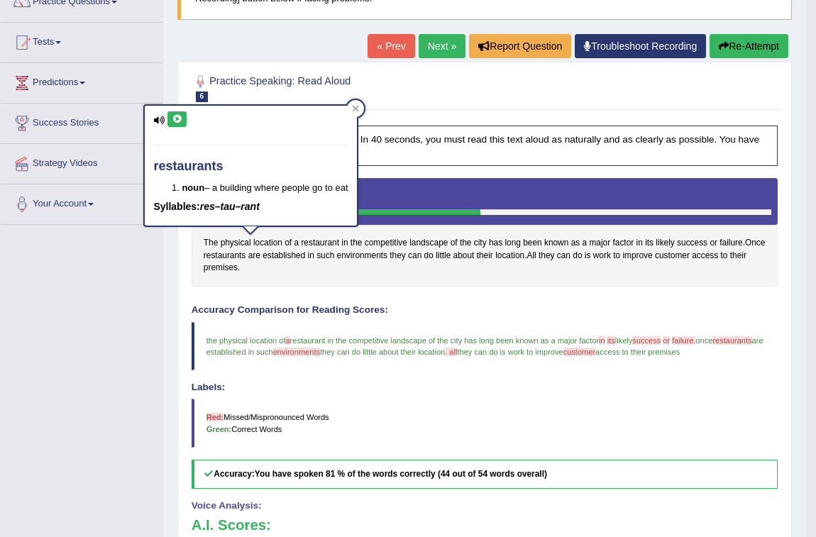
click at [176, 116] on icon at bounding box center [177, 119] width 11 height 9
click at [595, 351] on span "customer" at bounding box center [580, 352] width 32 height 9
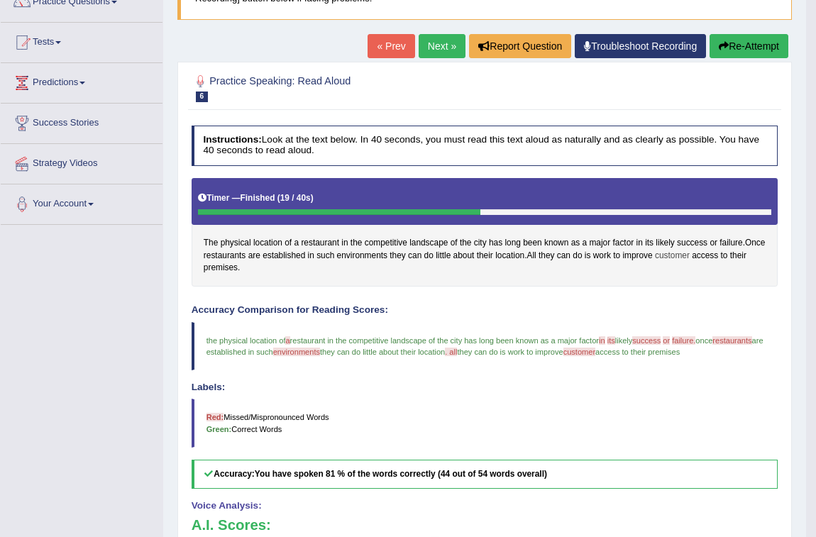
click at [690, 253] on span "customer" at bounding box center [672, 256] width 35 height 13
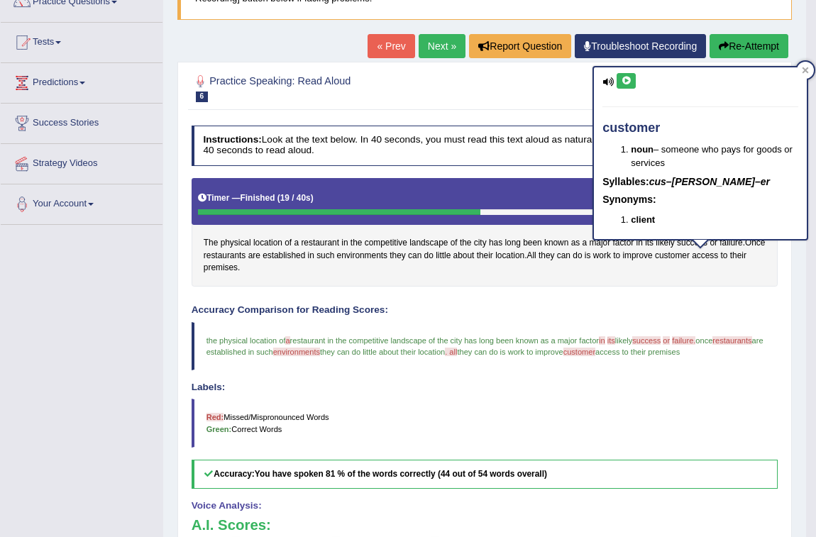
click at [624, 77] on icon at bounding box center [626, 81] width 11 height 9
click at [621, 79] on icon at bounding box center [626, 81] width 11 height 9
click at [683, 244] on div "customer noun – someone who pays for goods or services Syllables: cus–[PERSON_N…" at bounding box center [701, 158] width 216 height 184
click at [683, 239] on div "customer noun – someone who pays for goods or services Syllables: cus–[PERSON_N…" at bounding box center [701, 158] width 216 height 184
click at [682, 243] on div "customer noun – someone who pays for goods or services Syllables: cus–[PERSON_N…" at bounding box center [701, 158] width 216 height 184
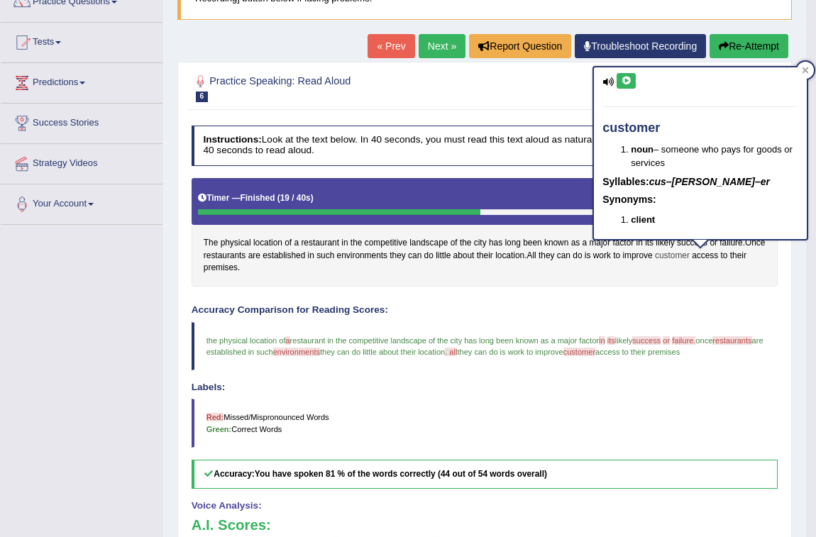
click at [686, 258] on span "customer" at bounding box center [672, 256] width 35 height 13
click at [682, 243] on div "customer noun – someone who pays for goods or services Syllables: cus–[PERSON_N…" at bounding box center [701, 158] width 216 height 184
click at [718, 251] on span "access" at bounding box center [705, 256] width 26 height 13
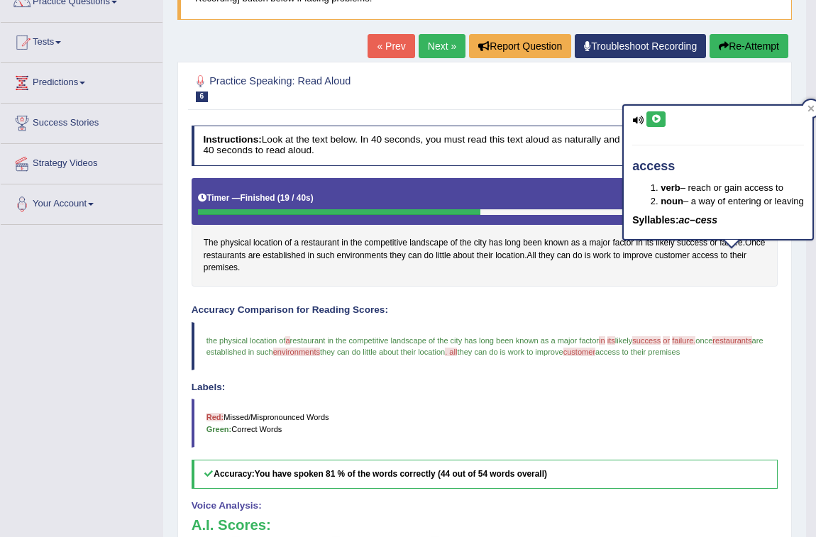
click at [652, 115] on icon at bounding box center [656, 119] width 11 height 9
click at [582, 303] on div "Instructions: Look at the text below. In 40 seconds, you must read this text al…" at bounding box center [484, 416] width 593 height 595
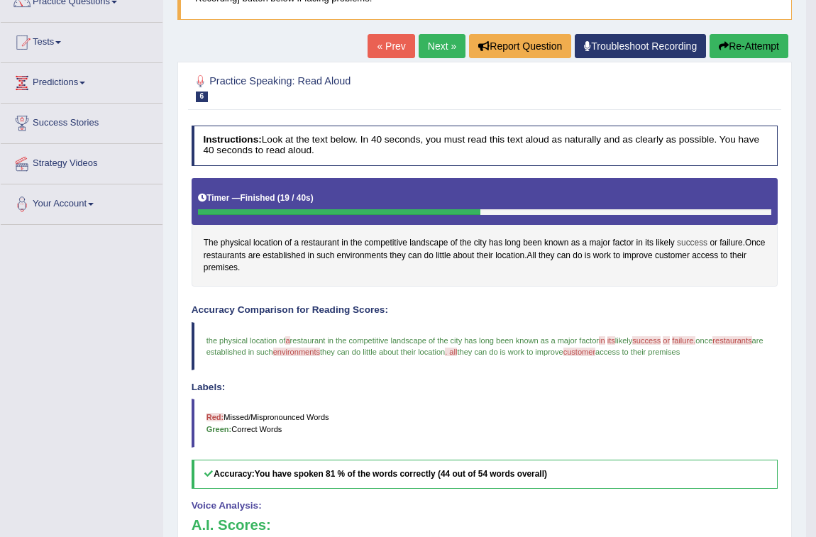
click at [692, 241] on span "success" at bounding box center [692, 243] width 31 height 13
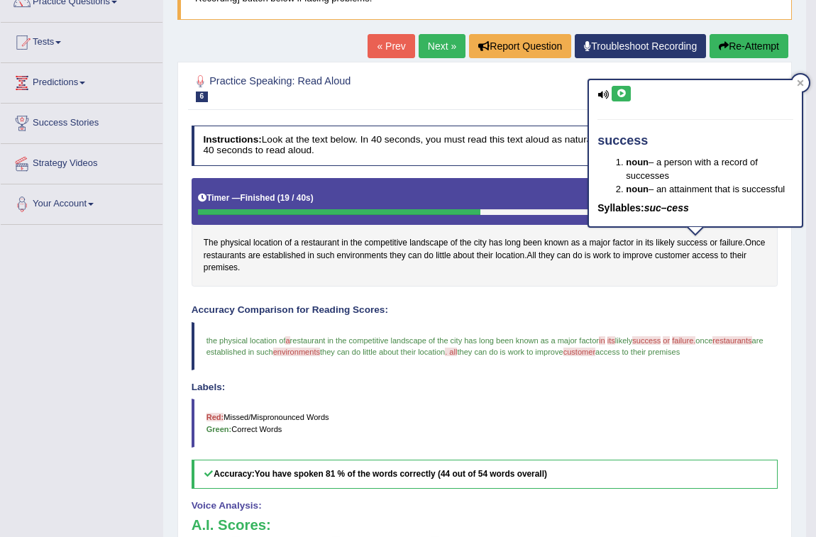
click at [623, 95] on icon at bounding box center [621, 93] width 11 height 9
click at [732, 236] on div "success noun – a person with a record of successes noun – an attainment that is…" at bounding box center [696, 158] width 216 height 159
click at [731, 241] on span "failure" at bounding box center [731, 243] width 23 height 13
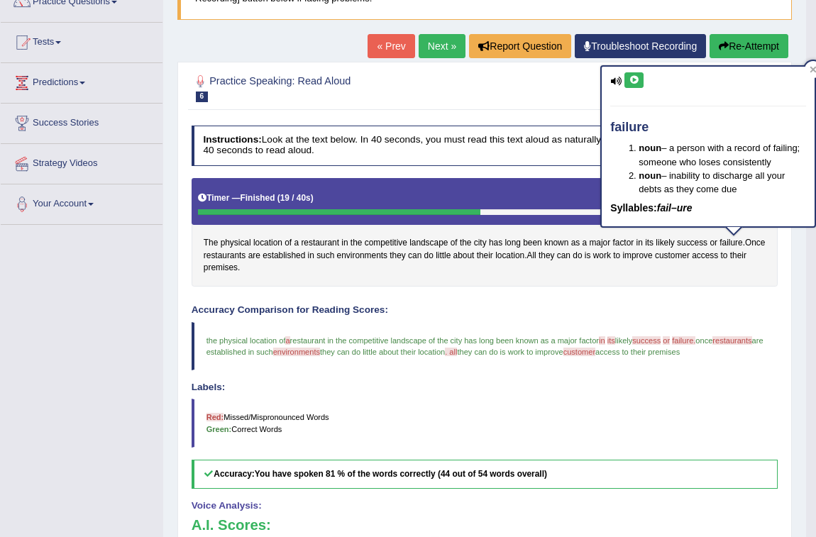
click at [642, 81] on button at bounding box center [634, 80] width 19 height 16
click at [633, 72] on button at bounding box center [634, 80] width 19 height 16
click at [695, 413] on blockquote "Red: Missed/Mispronounced Words Green: Correct Words" at bounding box center [485, 423] width 587 height 48
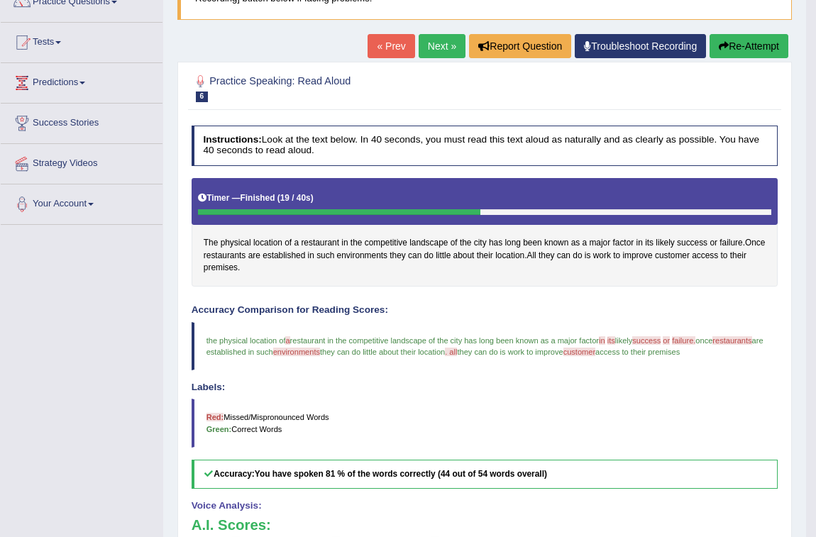
click at [764, 40] on button "Re-Attempt" at bounding box center [749, 46] width 79 height 24
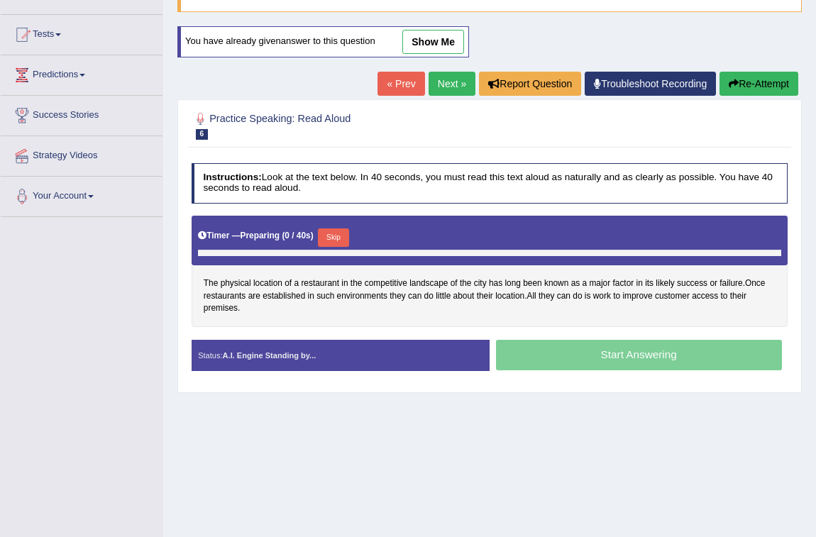
scroll to position [128, 0]
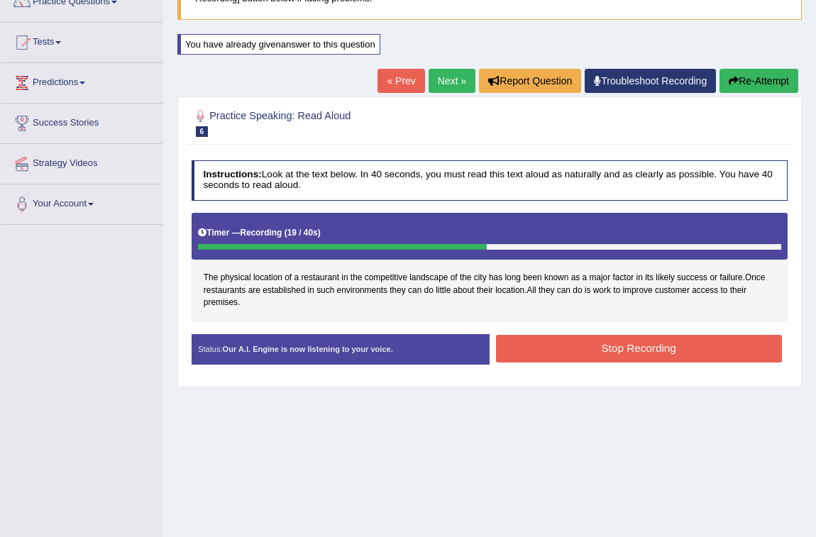
click at [681, 354] on button "Stop Recording" at bounding box center [639, 349] width 286 height 28
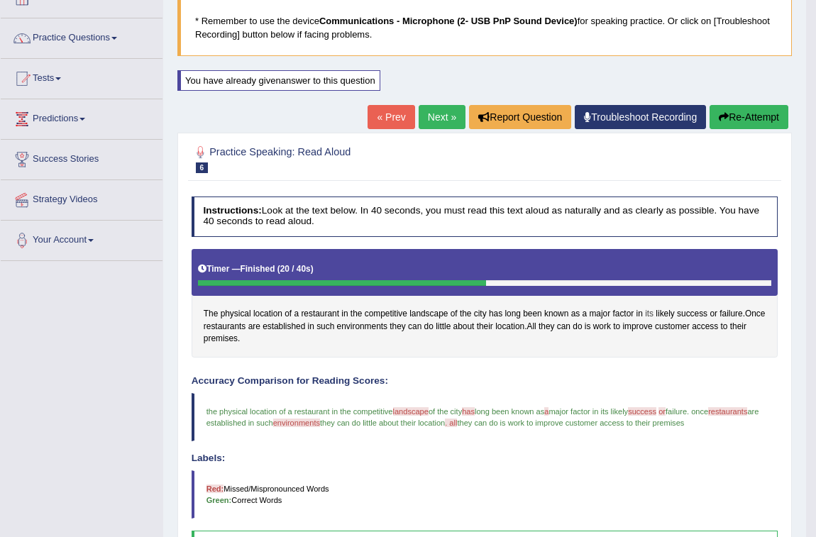
scroll to position [64, 0]
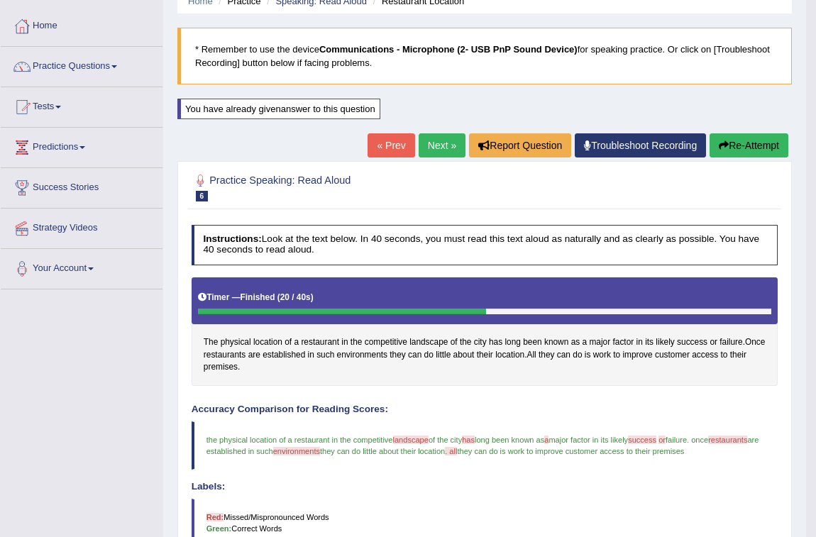
click at [441, 134] on link "Next »" at bounding box center [442, 145] width 47 height 24
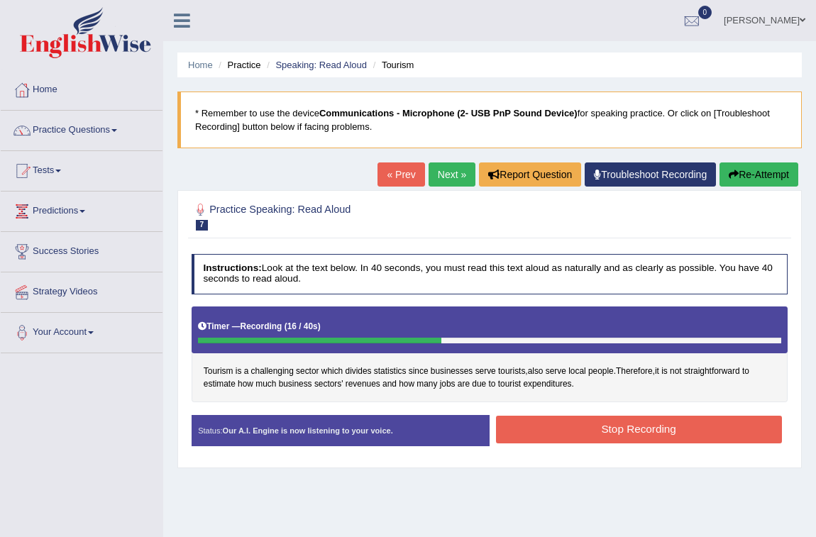
click at [603, 423] on button "Stop Recording" at bounding box center [639, 430] width 286 height 28
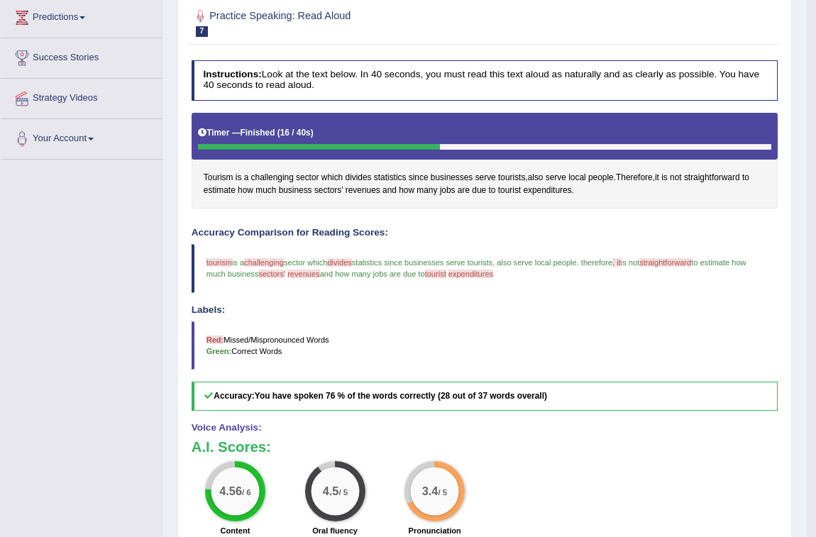
scroll to position [193, 0]
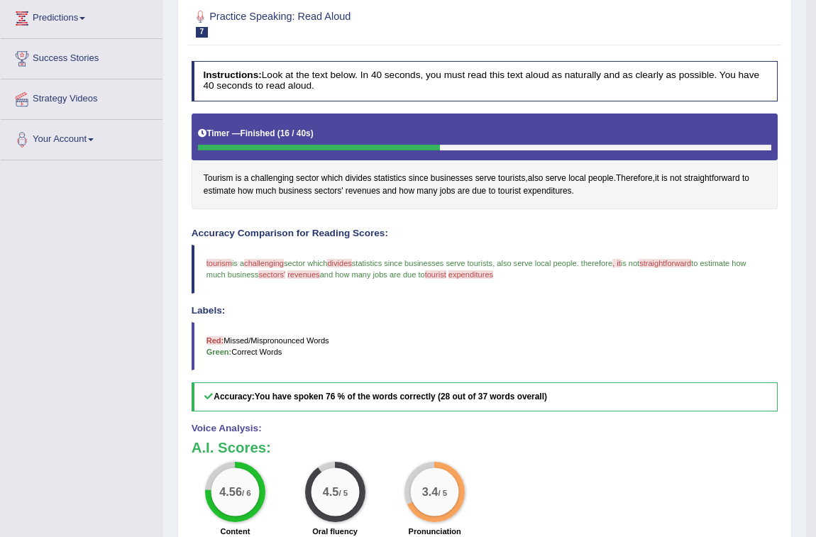
click at [216, 260] on span "tourism" at bounding box center [220, 263] width 26 height 9
click at [220, 172] on span "Tourism" at bounding box center [219, 178] width 30 height 13
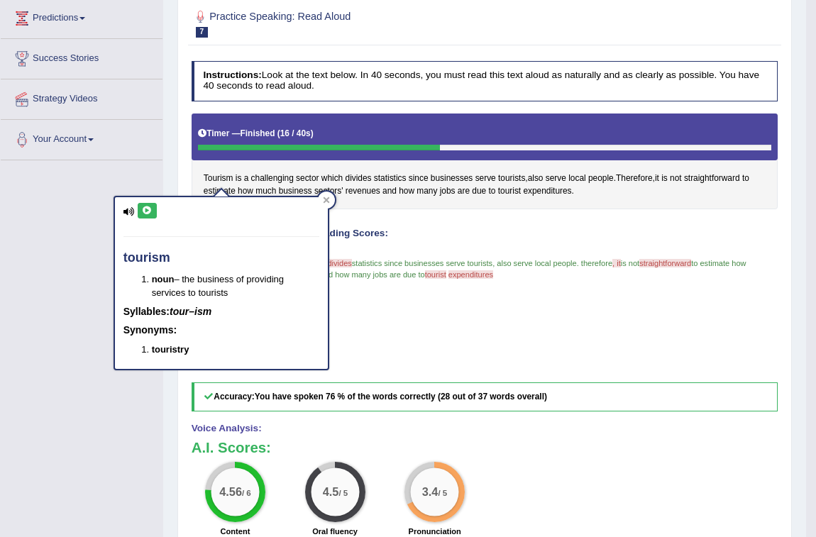
click at [153, 208] on button at bounding box center [147, 211] width 19 height 16
click at [336, 194] on span "sectors'" at bounding box center [328, 191] width 29 height 13
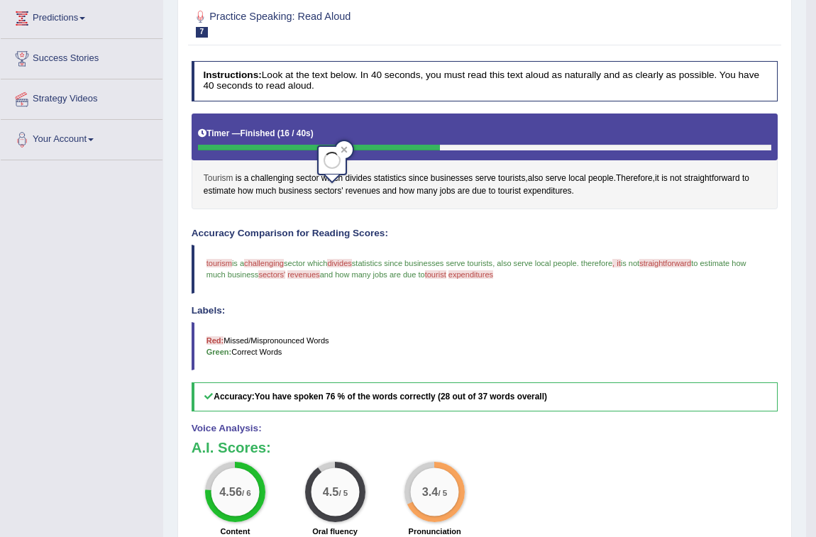
click at [228, 177] on span "Tourism" at bounding box center [219, 178] width 30 height 13
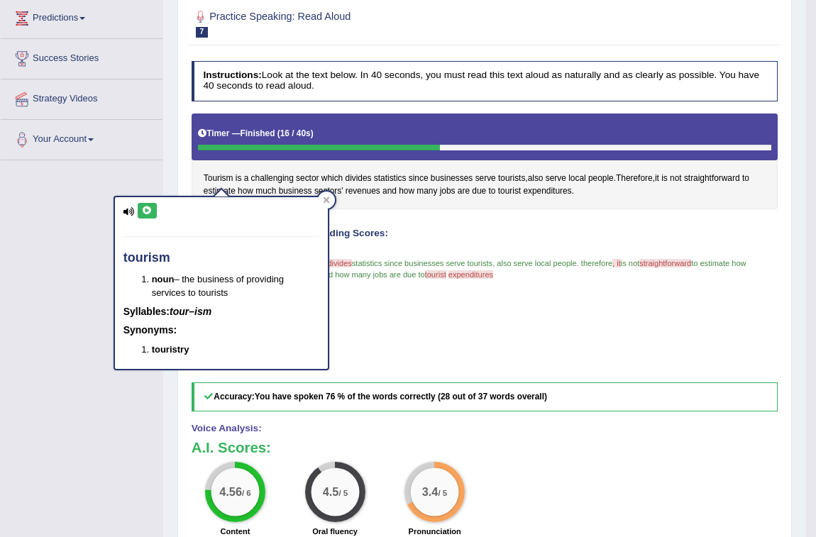
click at [149, 208] on icon at bounding box center [147, 211] width 11 height 9
click at [142, 203] on button at bounding box center [147, 211] width 19 height 16
click at [475, 234] on h4 "Accuracy Comparison for Reading Scores:" at bounding box center [485, 234] width 587 height 11
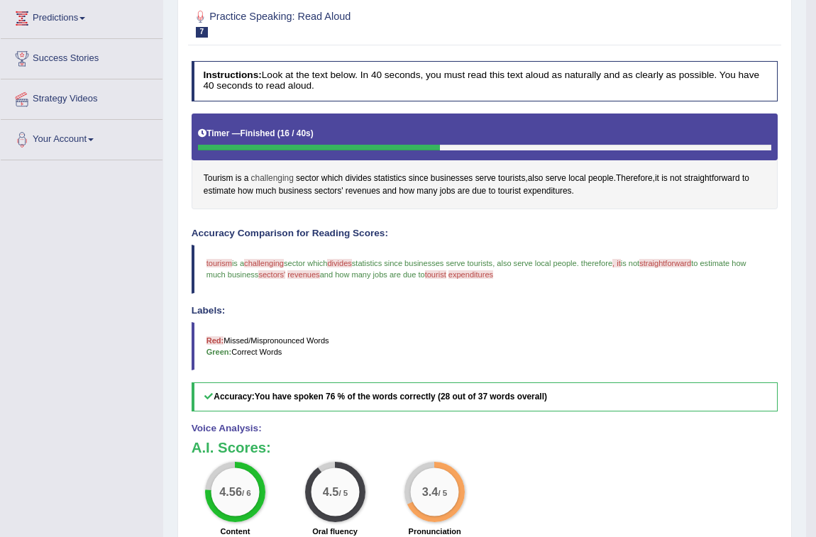
click at [275, 177] on span "challenging" at bounding box center [272, 178] width 43 height 13
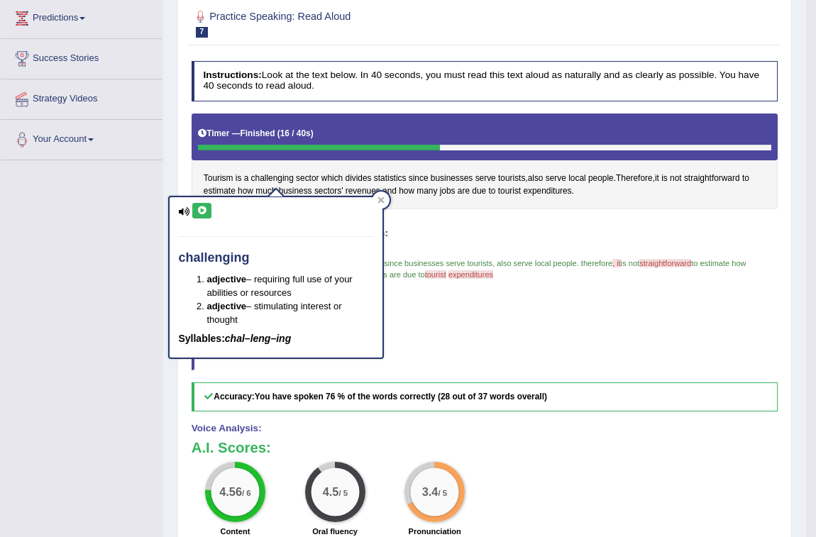
click at [204, 214] on button at bounding box center [201, 211] width 19 height 16
click at [206, 214] on button at bounding box center [201, 211] width 19 height 16
click at [429, 215] on div "Instructions: Look at the text below. In 40 seconds, you must read this text al…" at bounding box center [484, 346] width 593 height 582
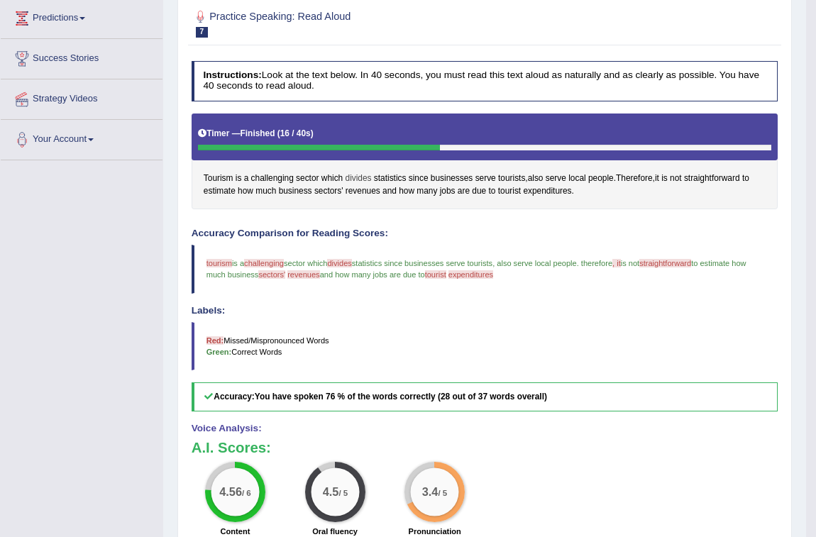
click at [365, 179] on span "divides" at bounding box center [359, 178] width 26 height 13
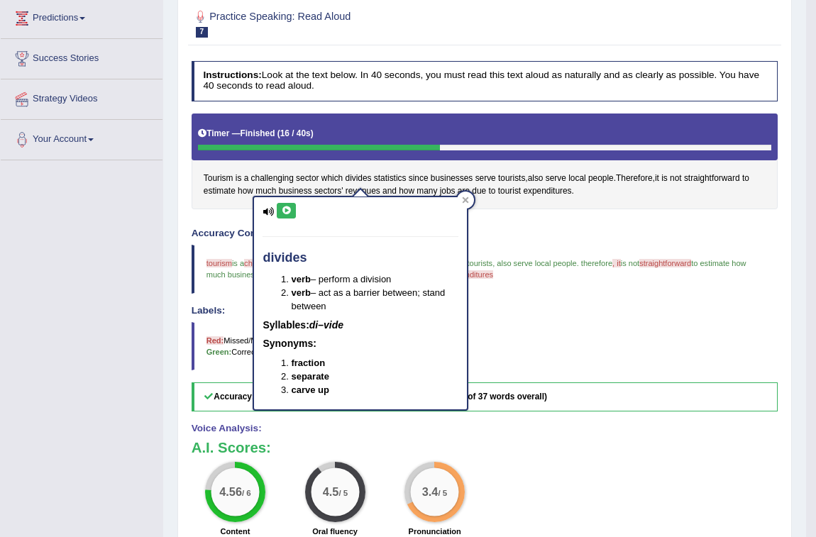
click at [287, 207] on icon at bounding box center [286, 211] width 11 height 9
click at [617, 229] on h4 "Accuracy Comparison for Reading Scores:" at bounding box center [485, 234] width 587 height 11
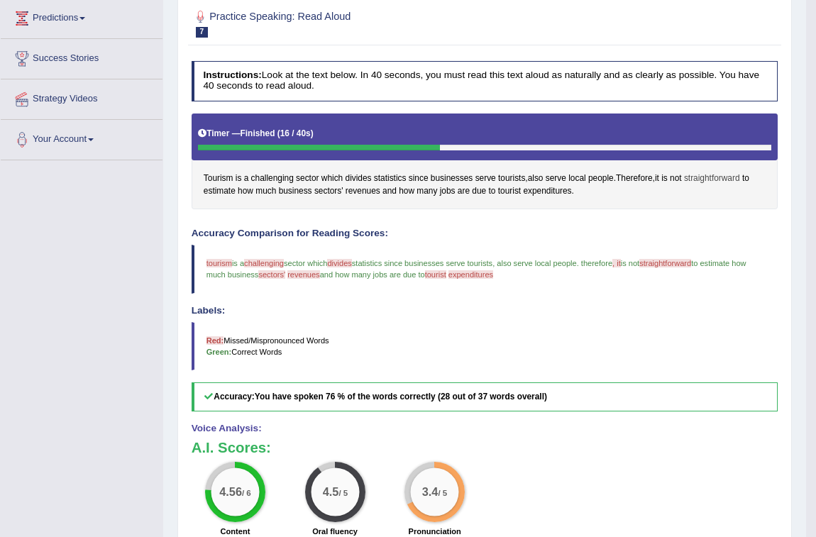
click at [712, 179] on span "straightforward" at bounding box center [712, 178] width 56 height 13
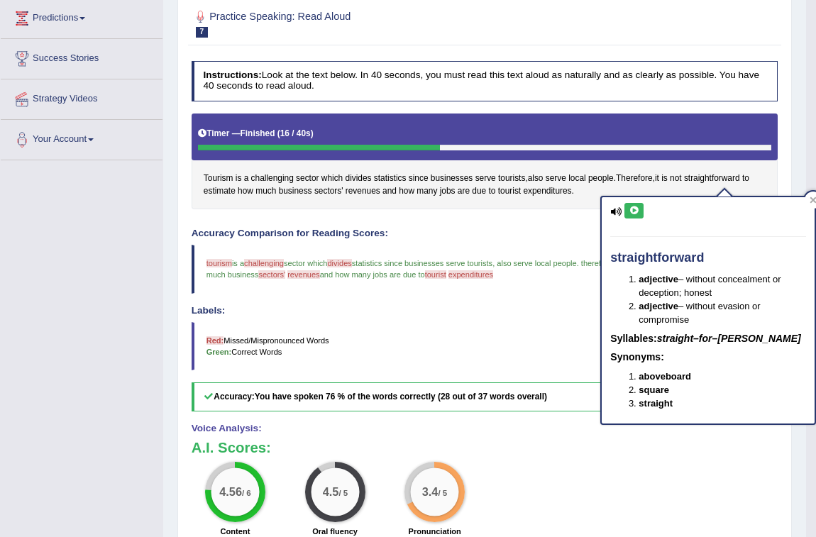
click at [638, 209] on icon at bounding box center [634, 211] width 11 height 9
click at [811, 198] on icon at bounding box center [813, 200] width 6 height 6
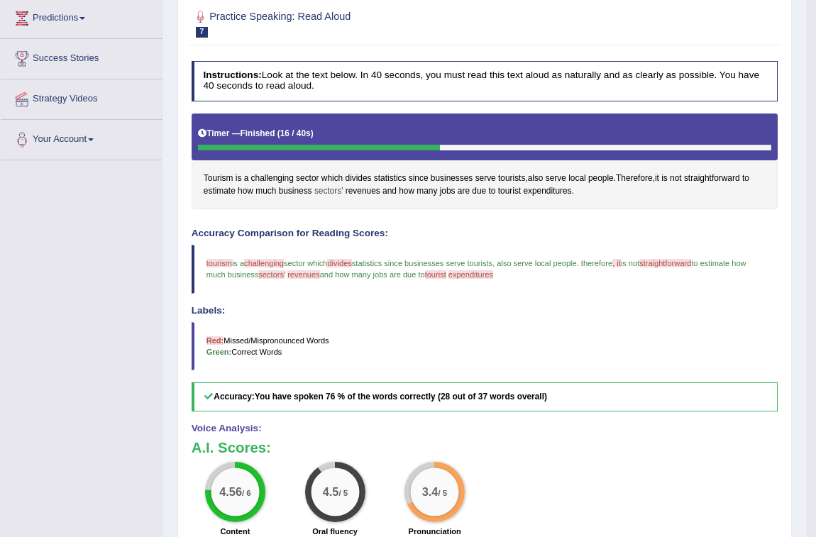
click at [336, 187] on span "sectors'" at bounding box center [328, 191] width 29 height 13
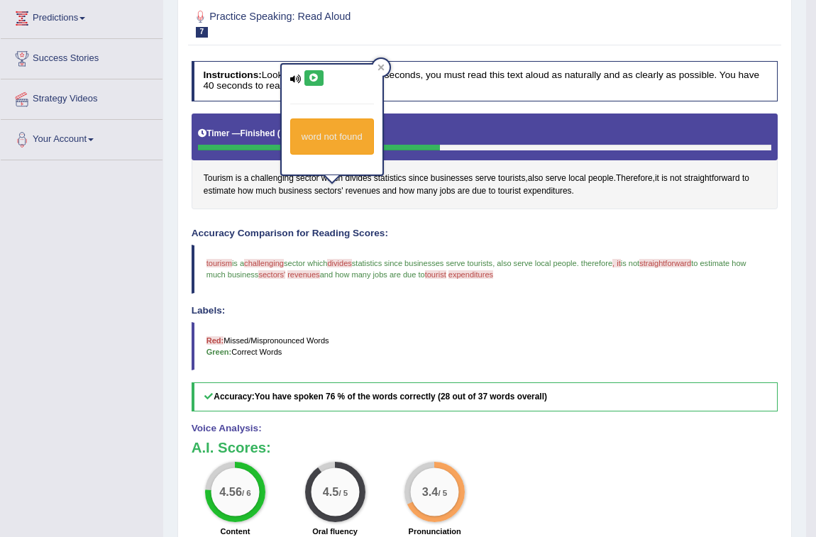
click at [318, 77] on icon at bounding box center [314, 78] width 11 height 9
click at [314, 77] on icon at bounding box center [314, 78] width 11 height 9
click at [318, 75] on icon at bounding box center [314, 78] width 11 height 9
click at [380, 64] on icon at bounding box center [381, 67] width 7 height 7
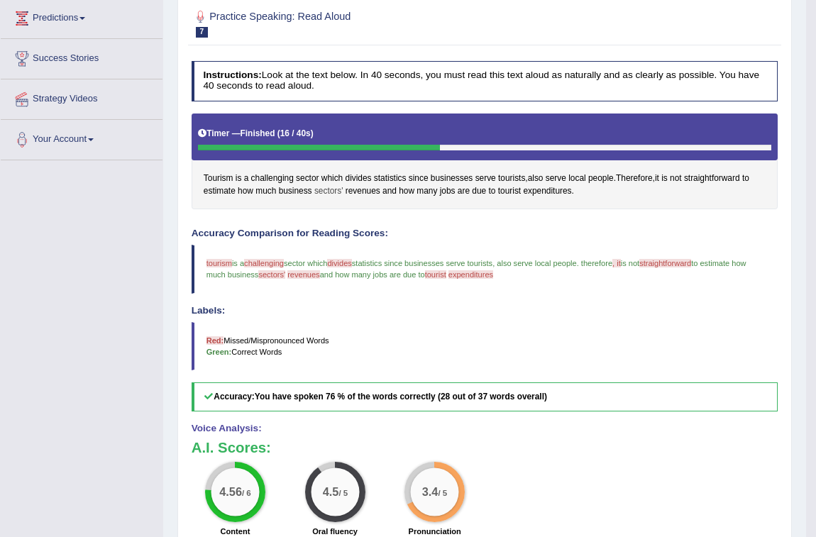
click at [333, 185] on span "sectors'" at bounding box center [328, 191] width 29 height 13
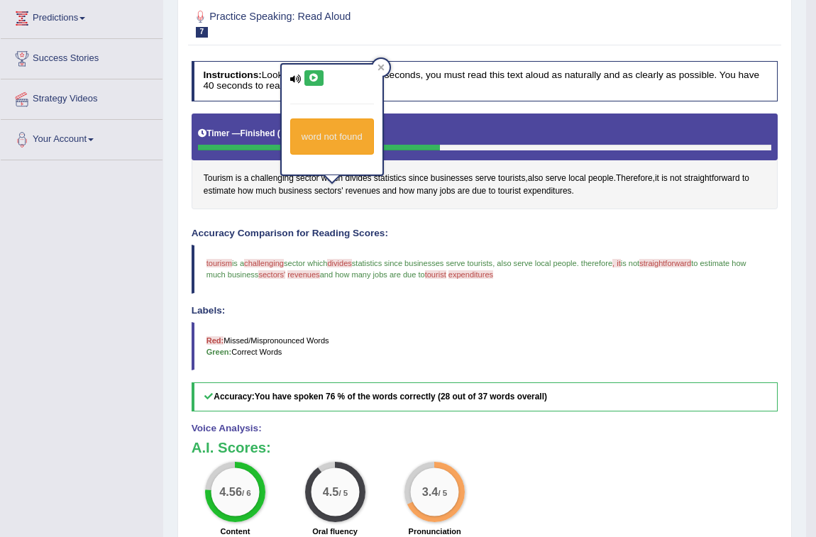
click at [312, 79] on icon at bounding box center [314, 78] width 11 height 9
click at [319, 274] on span "revenues" at bounding box center [303, 274] width 32 height 9
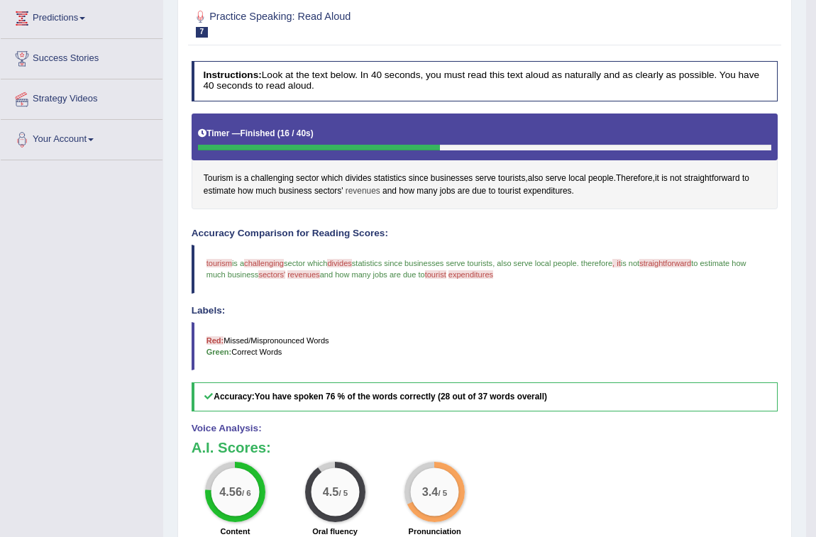
click at [358, 189] on span "revenues" at bounding box center [363, 191] width 35 height 13
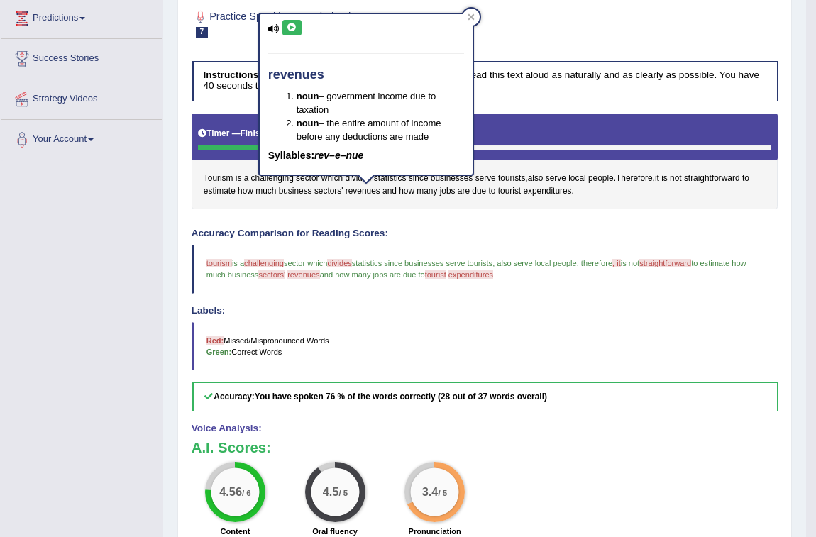
click at [290, 33] on button at bounding box center [291, 28] width 19 height 16
click at [290, 31] on icon at bounding box center [292, 27] width 11 height 9
click at [446, 277] on span "tourist" at bounding box center [435, 274] width 21 height 9
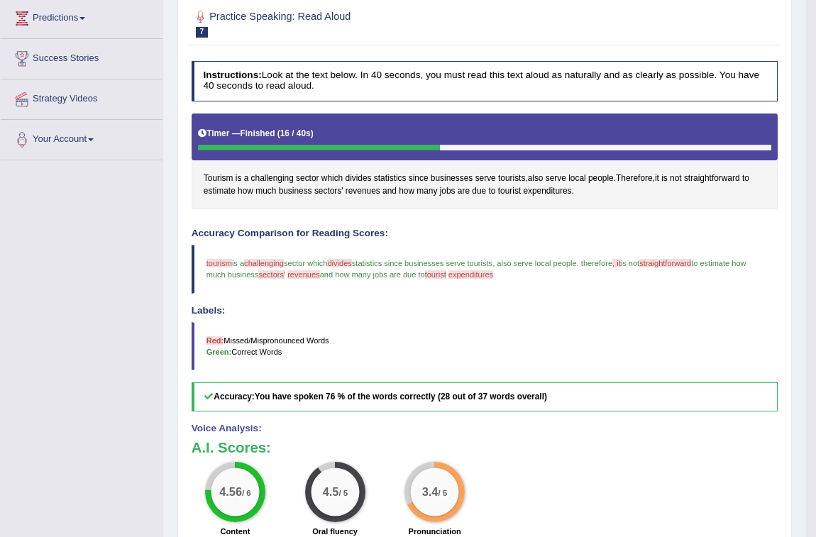
click at [446, 275] on span "tourist" at bounding box center [435, 274] width 21 height 9
click at [515, 189] on span "tourist" at bounding box center [509, 191] width 23 height 13
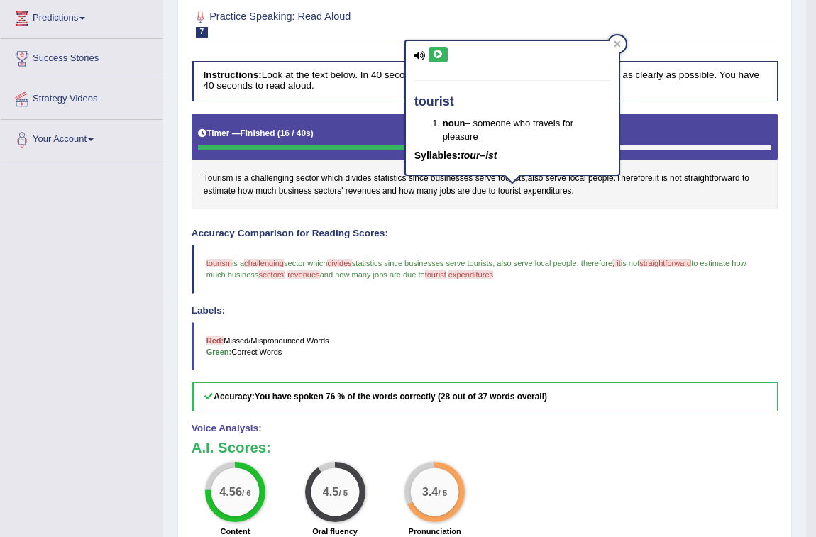
click at [439, 56] on icon at bounding box center [438, 54] width 11 height 9
click at [547, 189] on span "expenditures" at bounding box center [547, 191] width 48 height 13
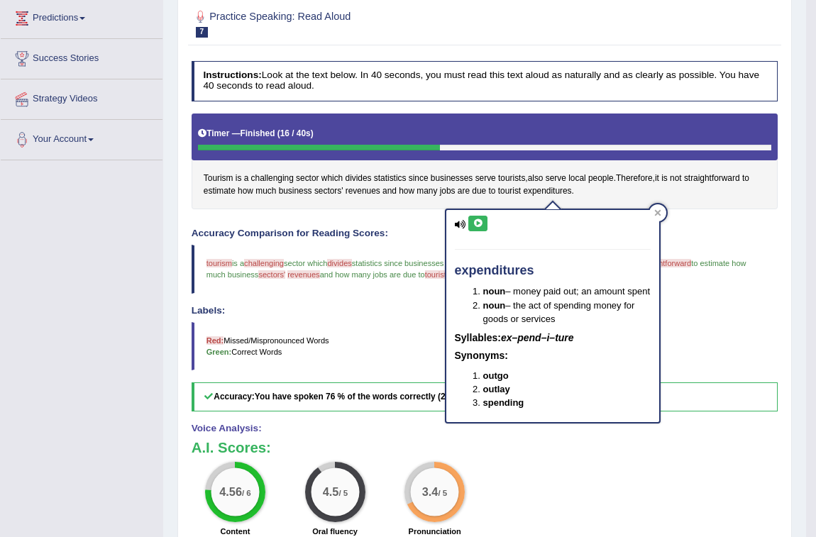
click at [473, 219] on icon at bounding box center [478, 223] width 11 height 9
click at [476, 219] on icon at bounding box center [478, 223] width 11 height 9
drag, startPoint x: 487, startPoint y: 222, endPoint x: 475, endPoint y: 226, distance: 11.9
click at [485, 224] on button at bounding box center [477, 224] width 19 height 16
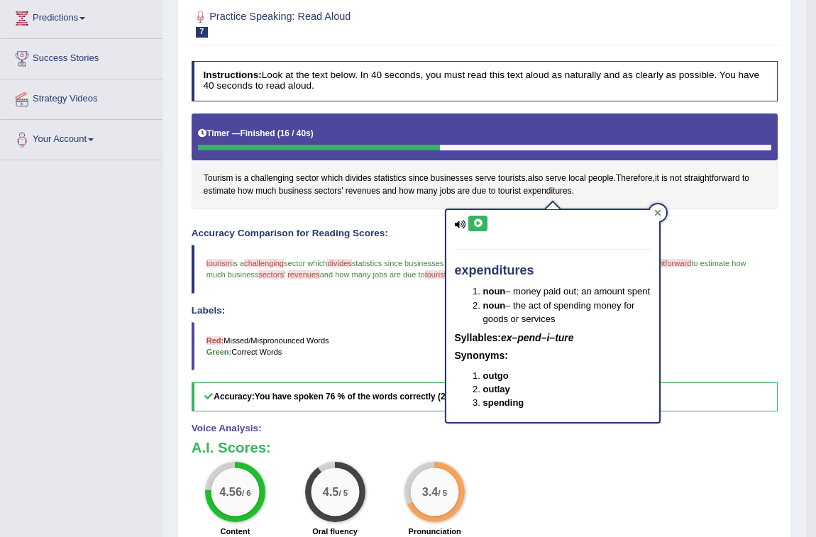
click at [655, 206] on div at bounding box center [657, 212] width 17 height 17
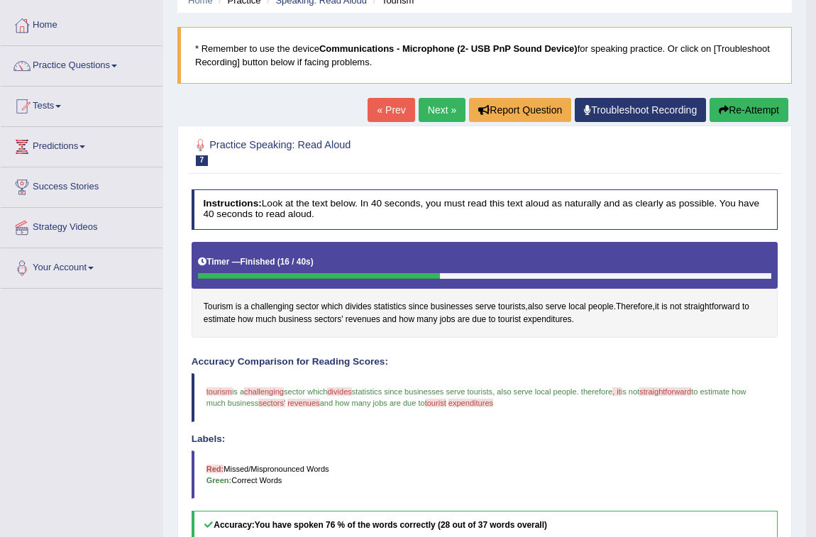
scroll to position [64, 0]
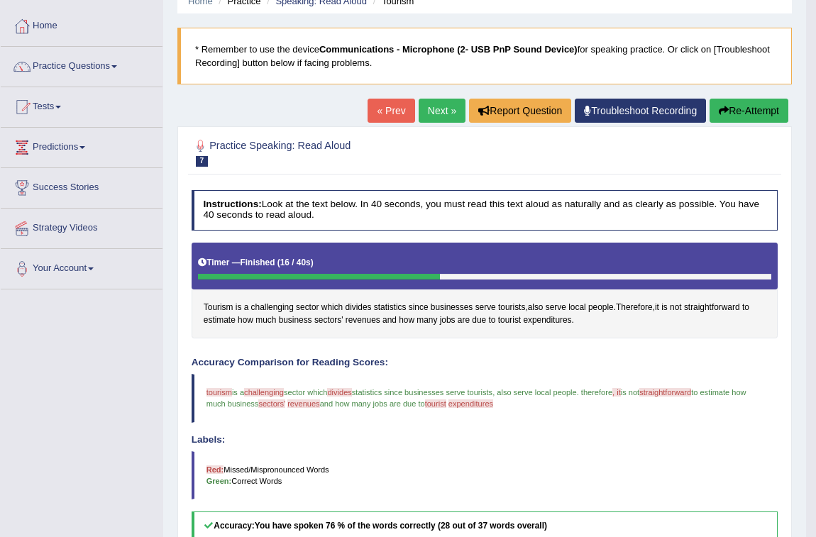
click at [734, 97] on div "Home Practice Speaking: Read Aloud Tourism * Remember to use the device Communi…" at bounding box center [484, 359] width 643 height 846
click at [735, 106] on button "Re-Attempt" at bounding box center [749, 111] width 79 height 24
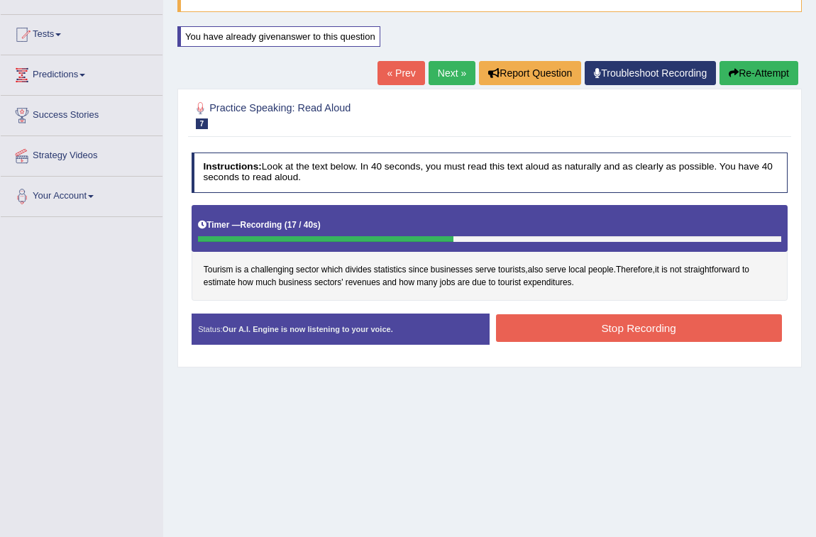
click at [532, 331] on button "Stop Recording" at bounding box center [639, 328] width 286 height 28
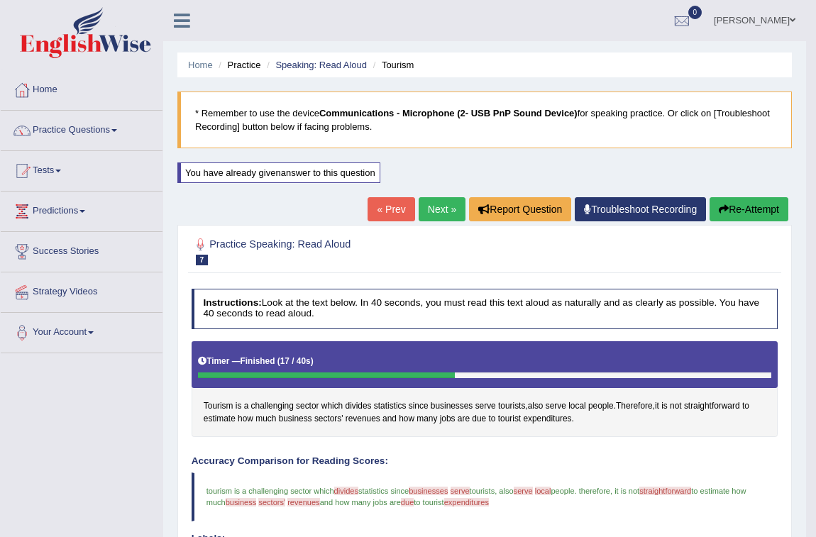
click at [441, 212] on link "Next »" at bounding box center [442, 209] width 47 height 24
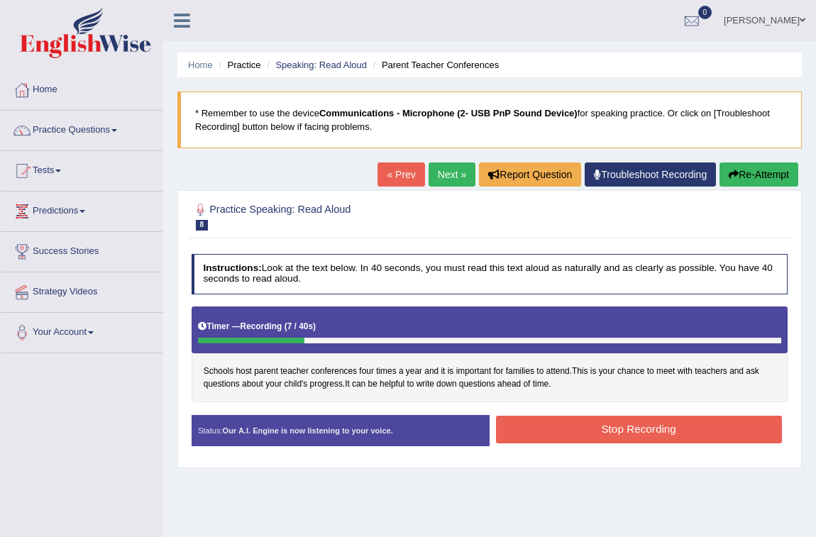
click at [392, 171] on link "« Prev" at bounding box center [401, 175] width 47 height 24
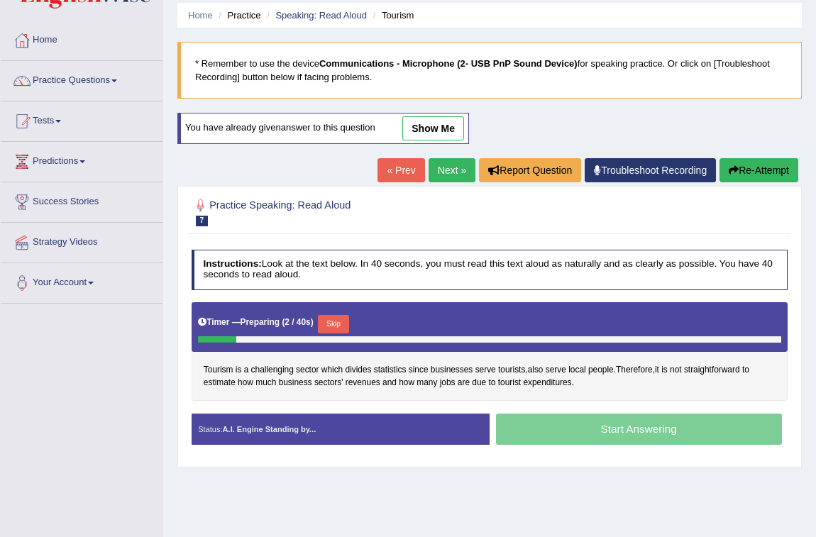
scroll to position [64, 0]
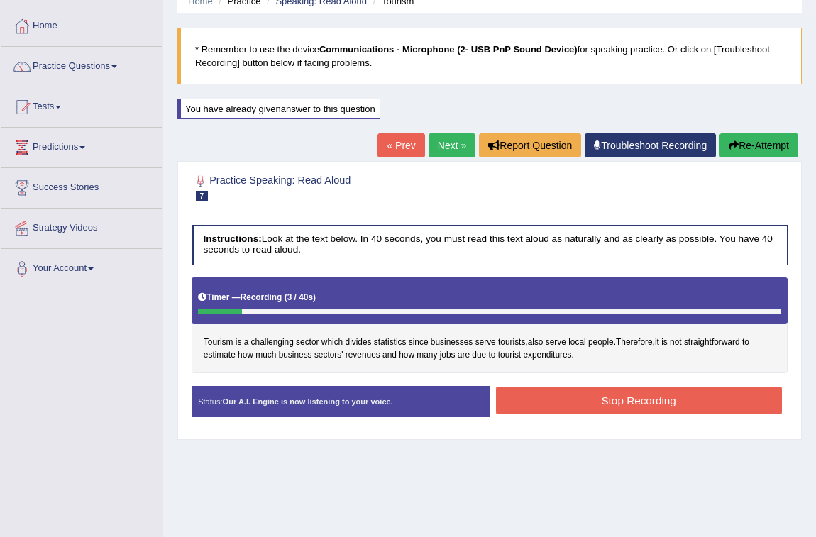
click at [622, 407] on button "Stop Recording" at bounding box center [639, 401] width 286 height 28
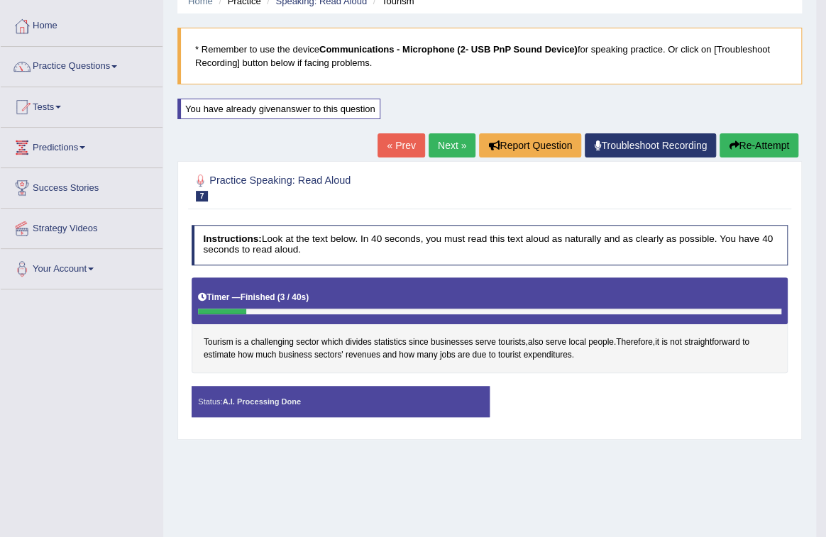
click at [123, 57] on body "Toggle navigation Home Practice Questions Speaking Practice Read Aloud Repeat S…" at bounding box center [413, 204] width 826 height 537
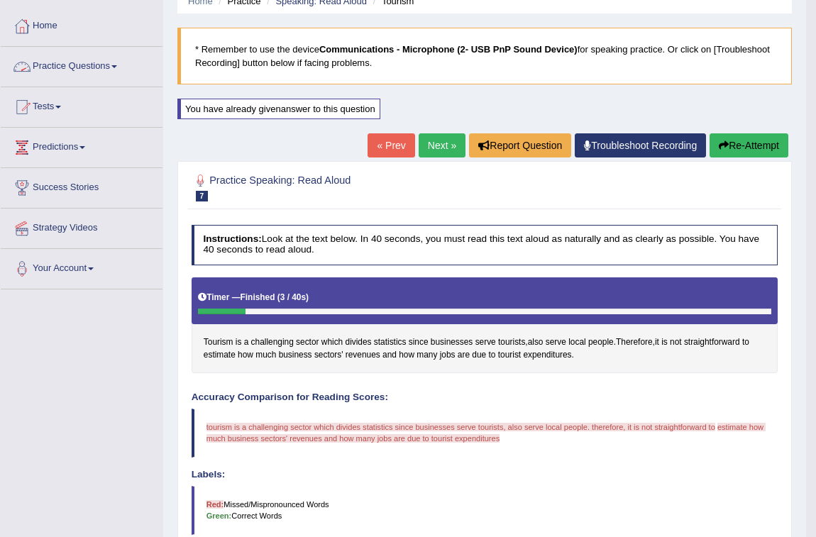
click at [106, 77] on body "Toggle navigation Home Practice Questions Speaking Practice Read Aloud Repeat S…" at bounding box center [408, 204] width 816 height 537
click at [113, 69] on link "Practice Questions" at bounding box center [82, 64] width 162 height 35
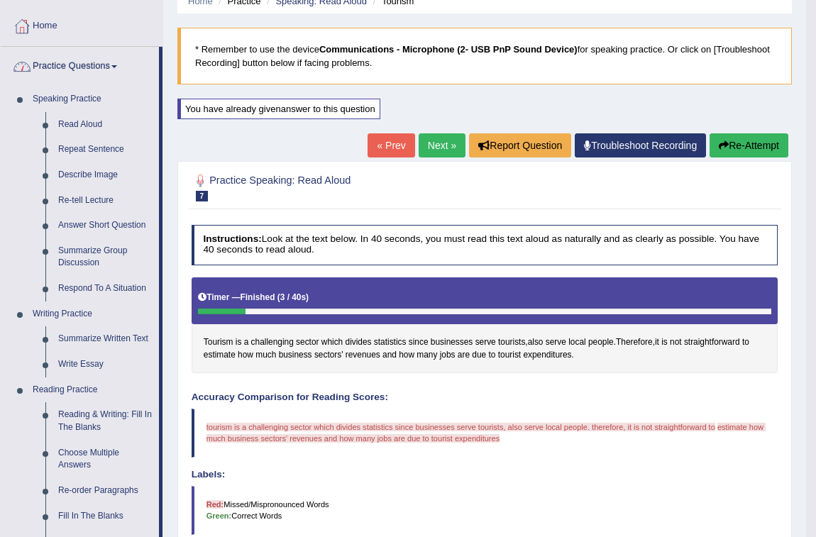
click at [46, 21] on link "Home" at bounding box center [82, 23] width 162 height 35
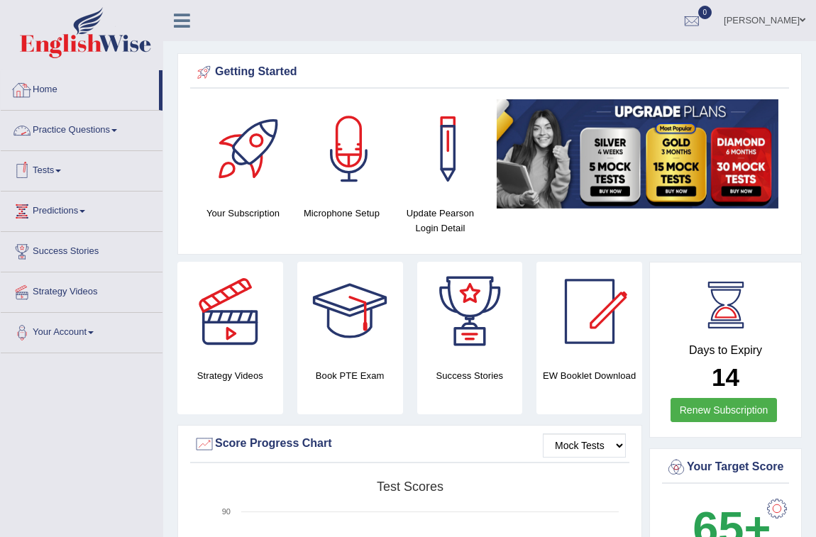
click at [97, 132] on link "Practice Questions" at bounding box center [82, 128] width 162 height 35
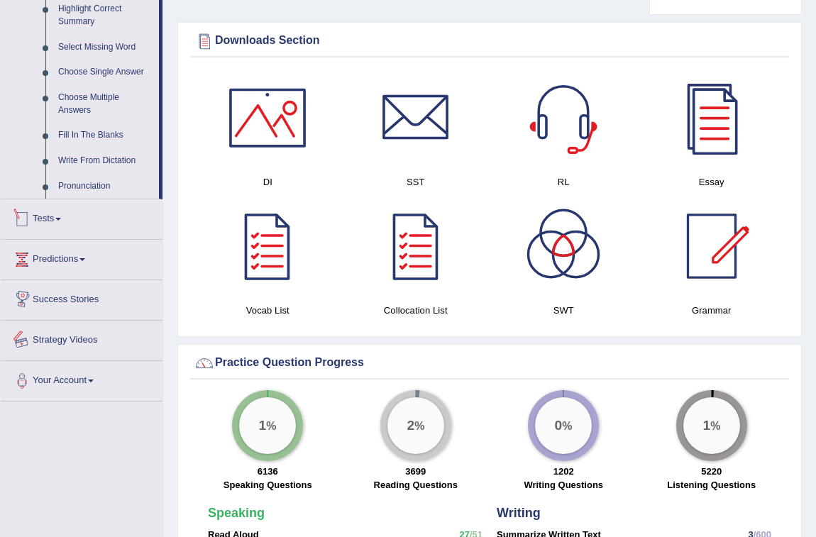
scroll to position [774, 0]
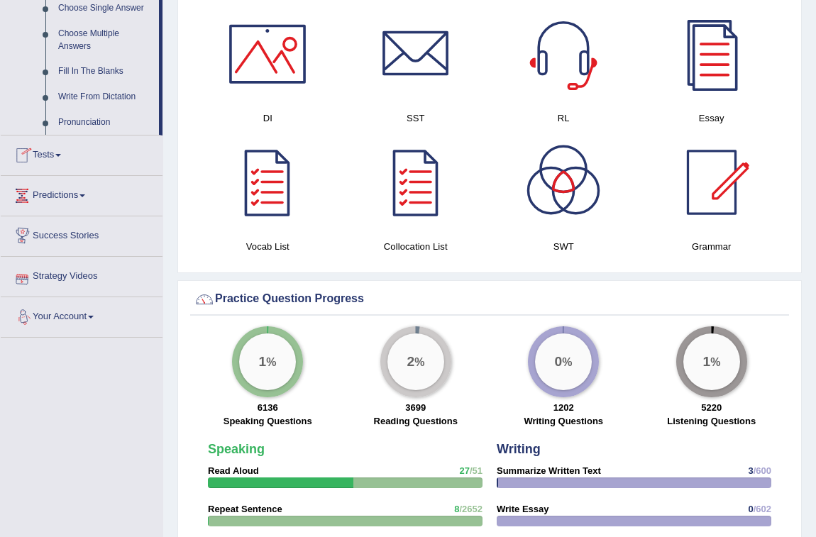
click at [61, 162] on link "Tests" at bounding box center [82, 153] width 162 height 35
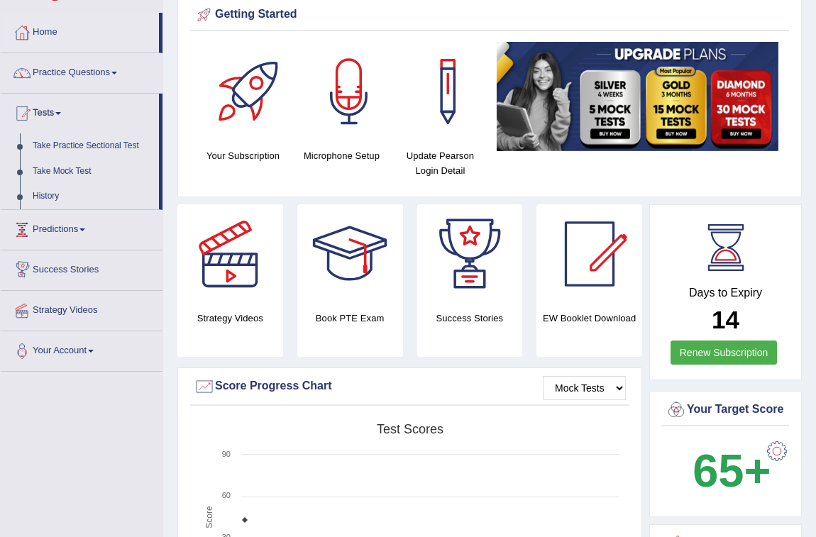
scroll to position [43, 0]
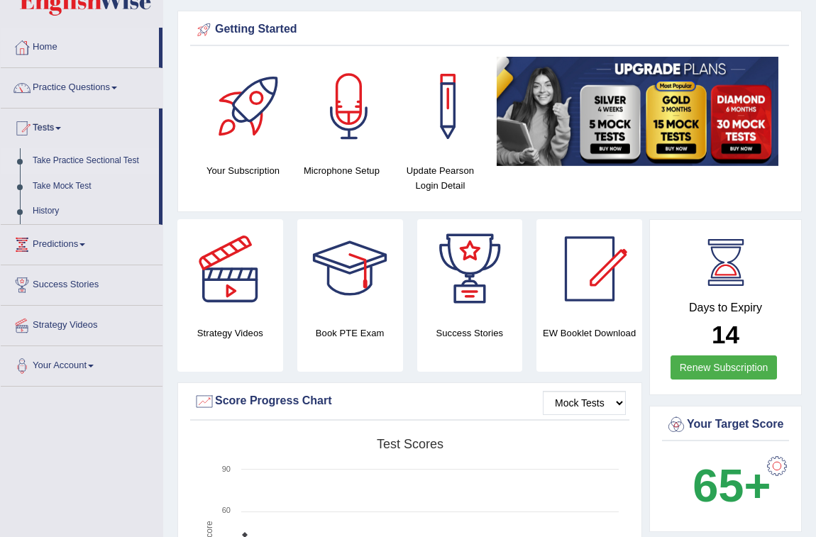
click at [70, 160] on link "Take Practice Sectional Test" at bounding box center [92, 161] width 133 height 26
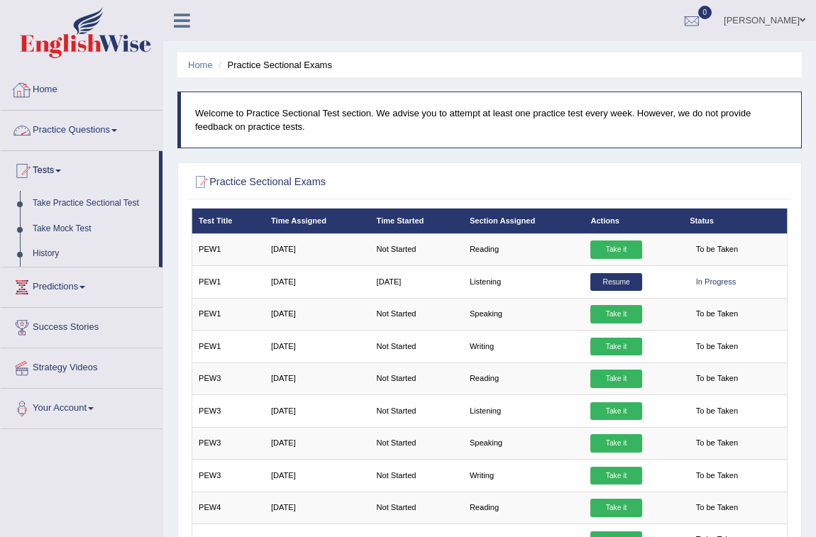
click at [101, 146] on li "Practice Questions Speaking Practice Read Aloud Repeat Sentence Describe Image …" at bounding box center [82, 131] width 162 height 40
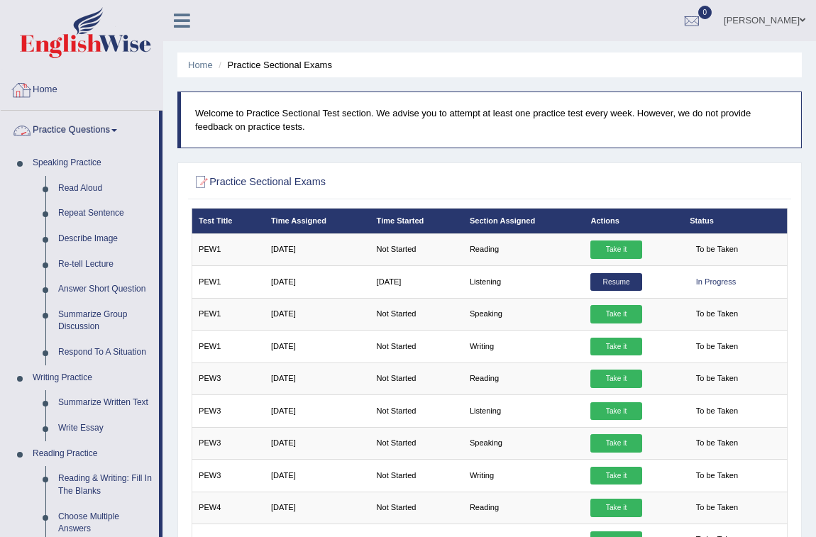
click at [47, 97] on link "Home" at bounding box center [82, 87] width 162 height 35
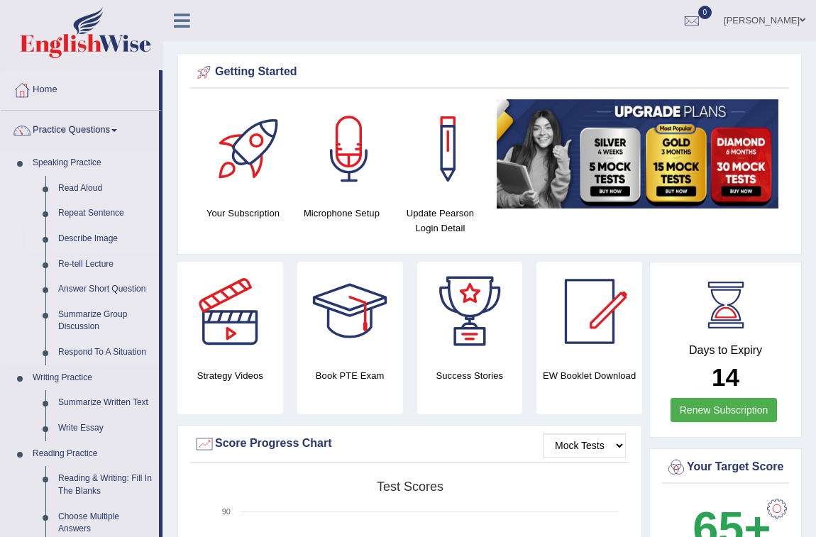
click at [97, 234] on link "Describe Image" at bounding box center [105, 239] width 107 height 26
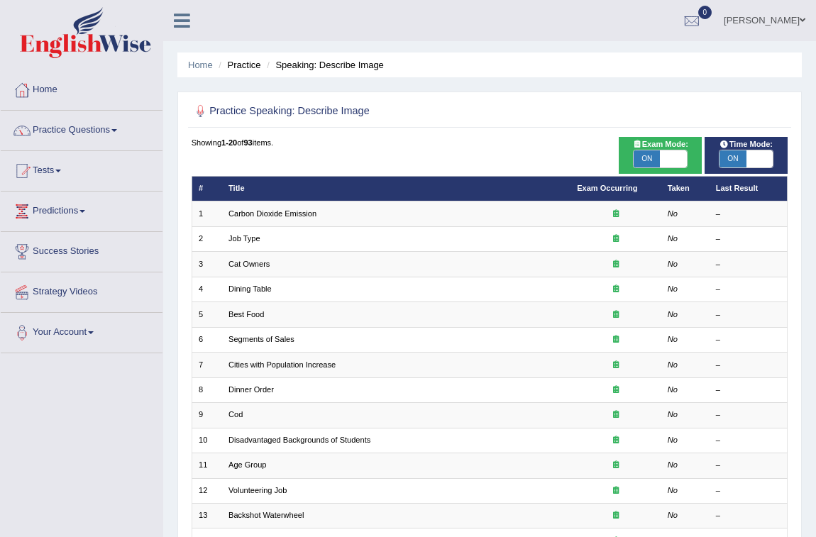
click at [654, 160] on span "ON" at bounding box center [647, 158] width 26 height 17
checkbox input "false"
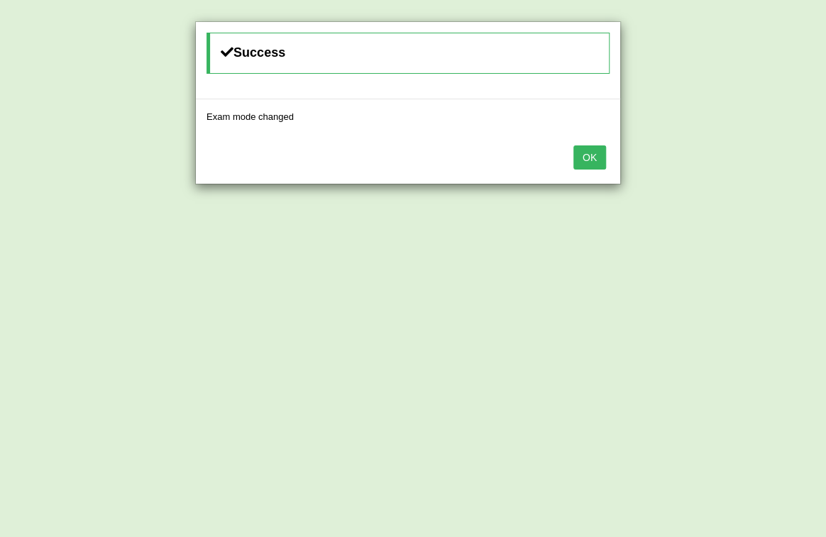
click at [578, 160] on button "OK" at bounding box center [589, 157] width 33 height 24
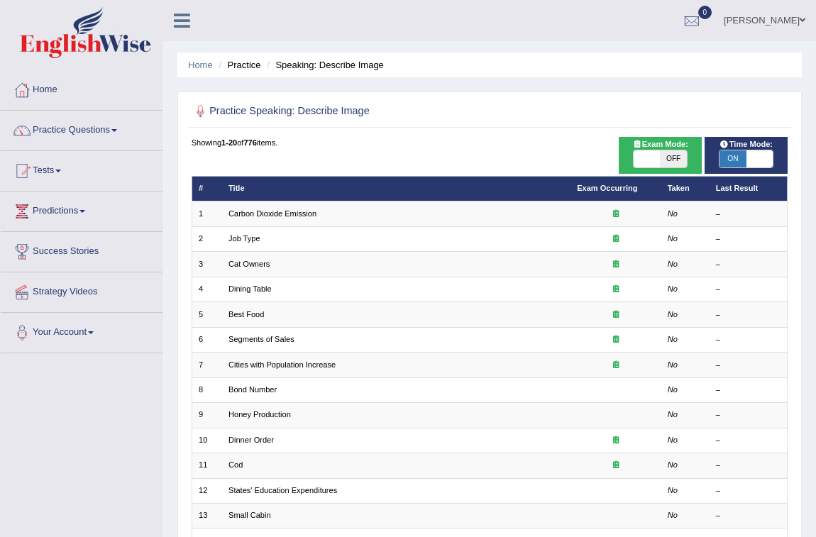
click at [672, 155] on span "OFF" at bounding box center [673, 158] width 26 height 17
checkbox input "true"
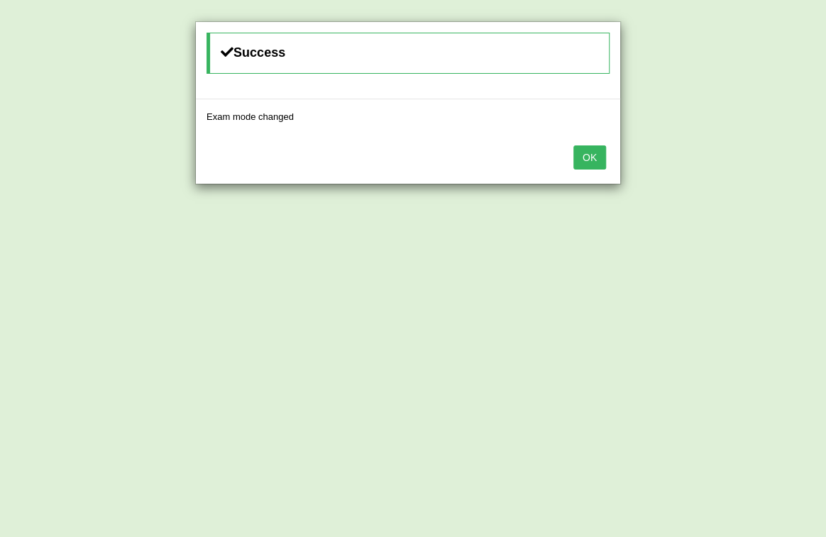
click at [587, 163] on button "OK" at bounding box center [589, 157] width 33 height 24
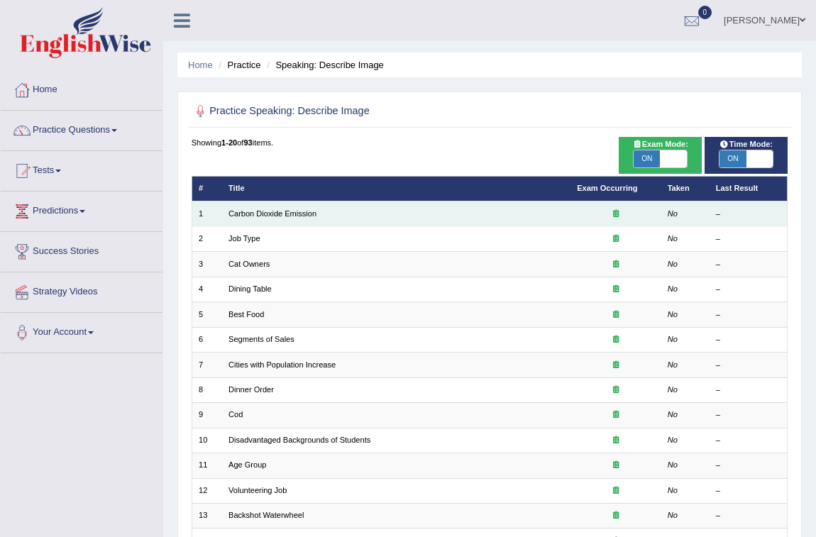
click at [283, 207] on td "Carbon Dioxide Emission" at bounding box center [396, 214] width 348 height 25
click at [283, 211] on link "Carbon Dioxide Emission" at bounding box center [273, 213] width 88 height 9
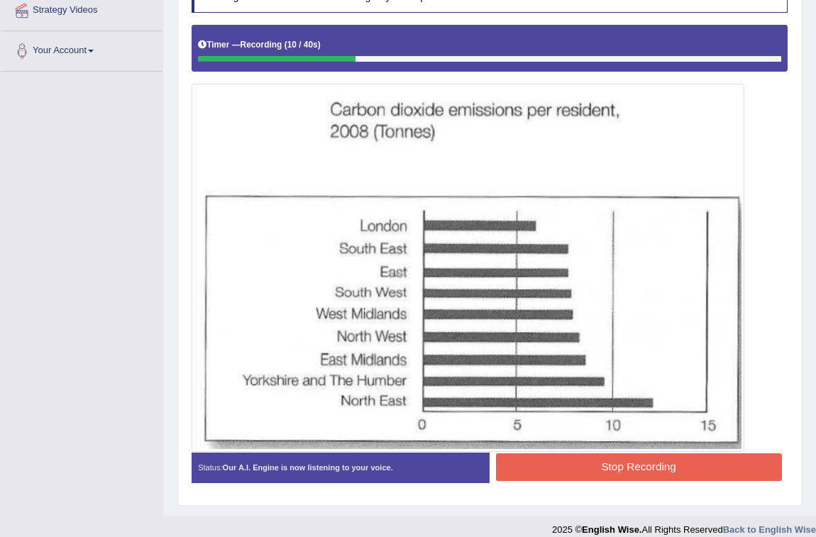
scroll to position [295, 0]
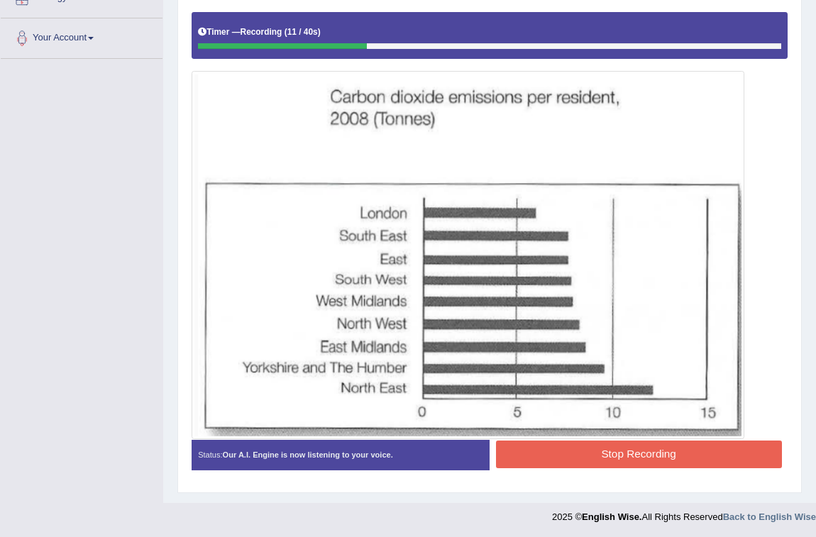
click at [623, 451] on button "Stop Recording" at bounding box center [639, 455] width 286 height 28
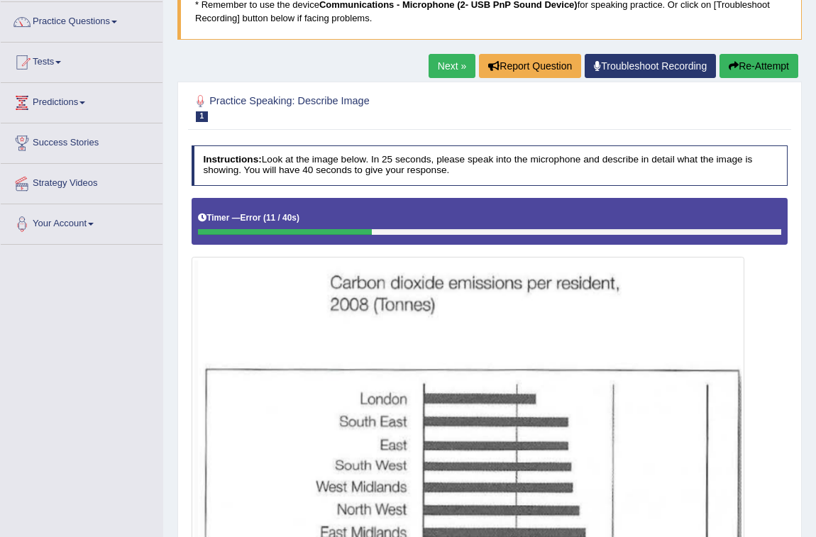
scroll to position [108, 0]
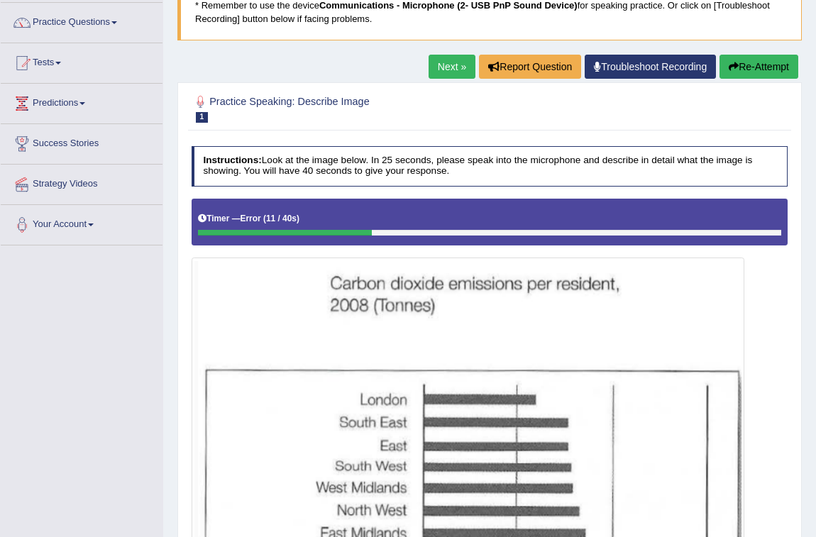
click at [453, 67] on link "Next »" at bounding box center [452, 67] width 47 height 24
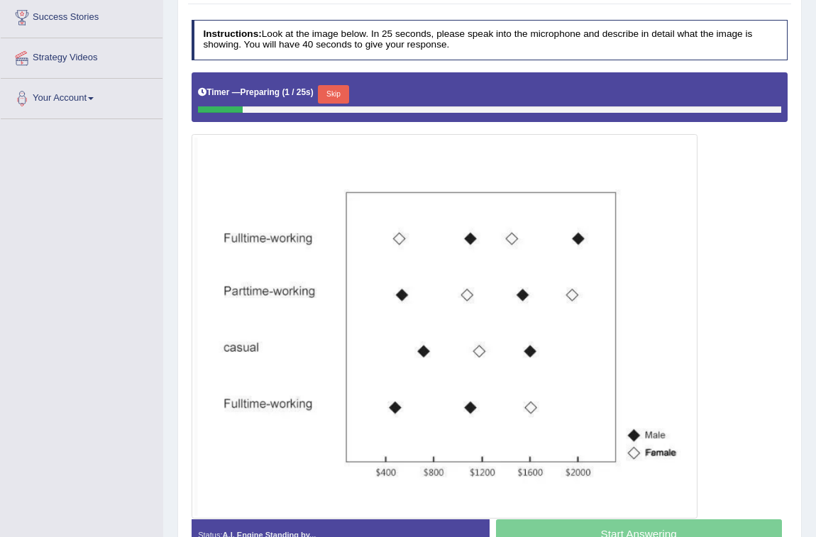
scroll to position [258, 0]
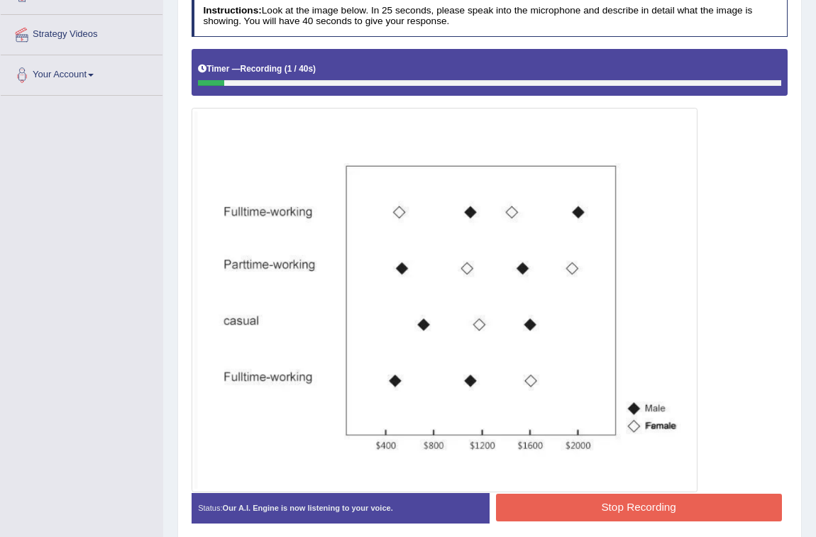
click at [698, 506] on button "Stop Recording" at bounding box center [639, 508] width 286 height 28
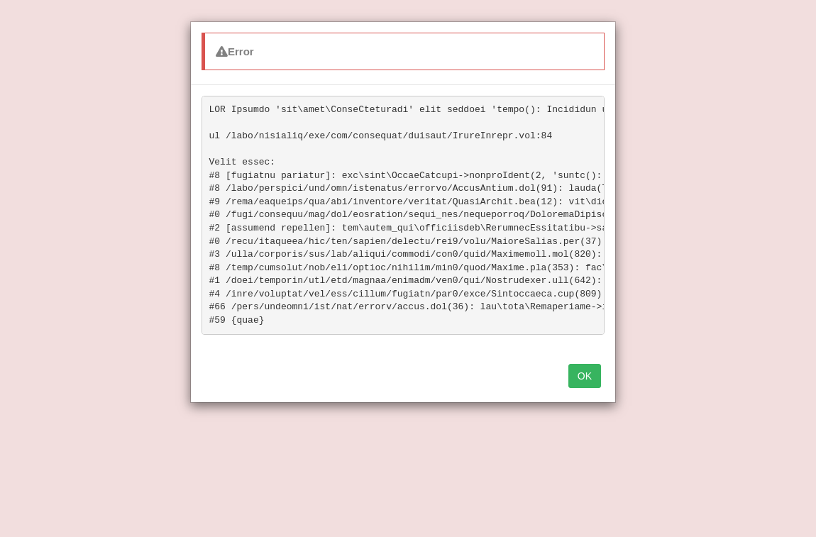
click at [580, 387] on button "OK" at bounding box center [584, 376] width 33 height 24
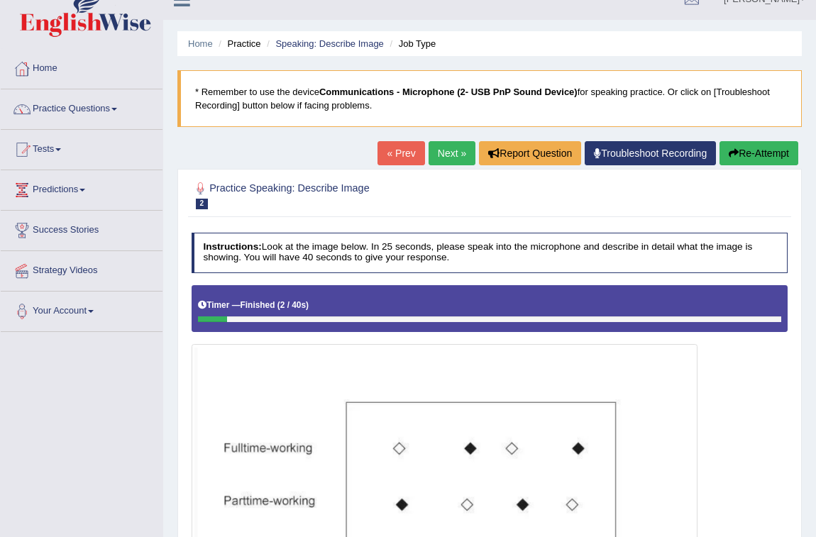
scroll to position [0, 0]
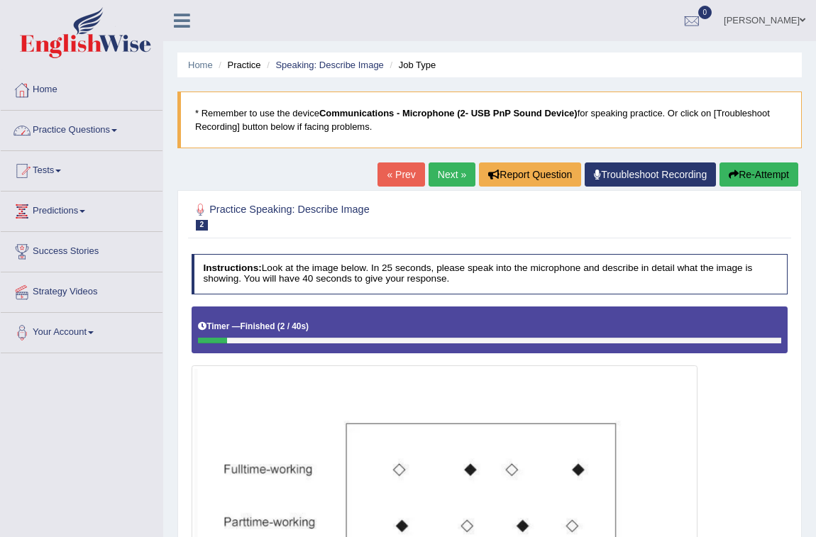
click at [90, 138] on link "Practice Questions" at bounding box center [82, 128] width 162 height 35
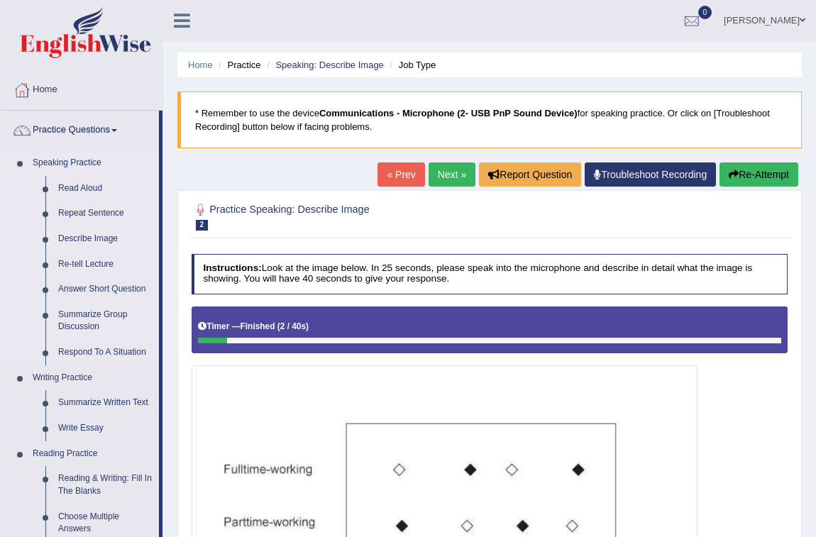
click at [109, 234] on link "Describe Image" at bounding box center [105, 239] width 107 height 26
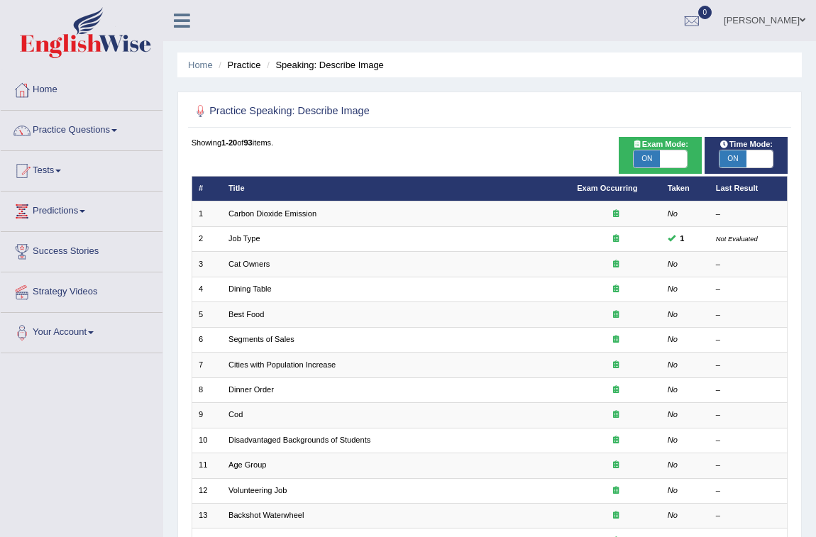
click at [277, 213] on link "Carbon Dioxide Emission" at bounding box center [273, 213] width 88 height 9
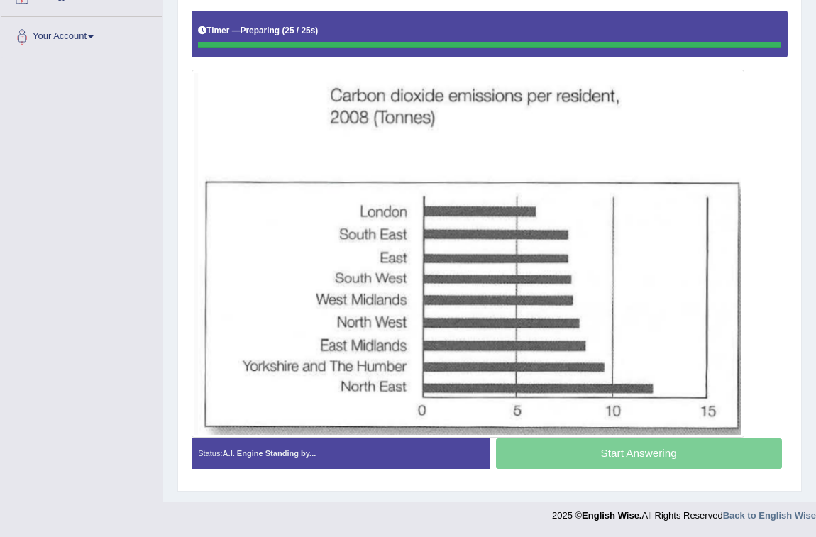
scroll to position [295, 0]
